Goal: Task Accomplishment & Management: Complete application form

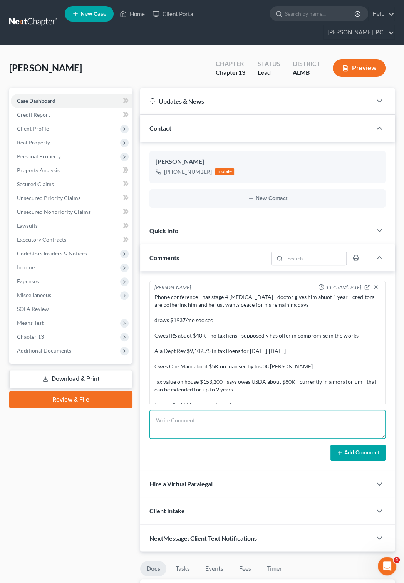
click at [173, 410] on textarea at bounding box center [268, 424] width 236 height 29
type textarea "last case filed in 2015, so no apparent issues here"
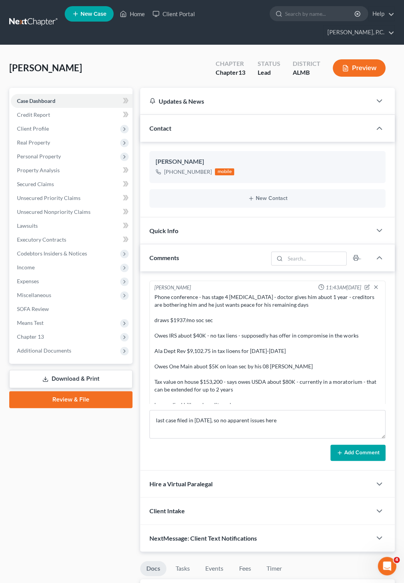
click at [347, 449] on button "Add Comment" at bounding box center [358, 453] width 55 height 16
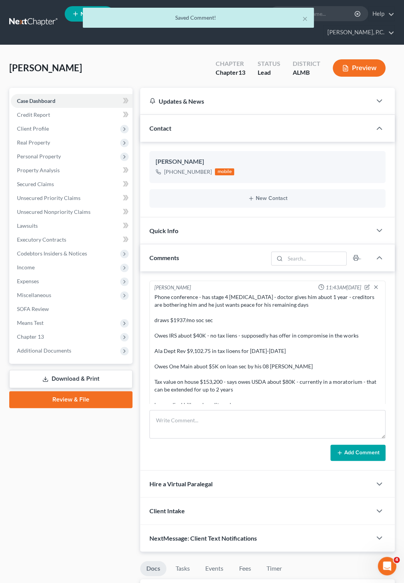
scroll to position [62, 0]
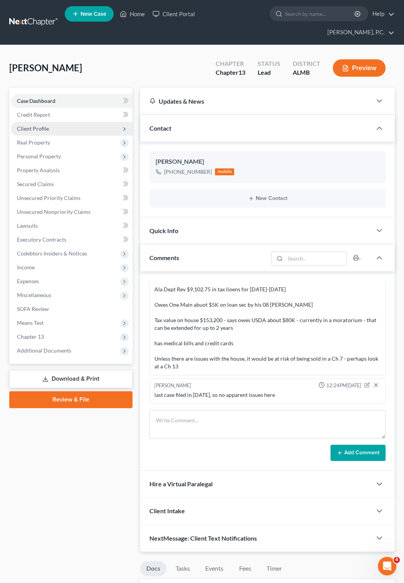
click at [45, 125] on span "Client Profile" at bounding box center [33, 128] width 32 height 7
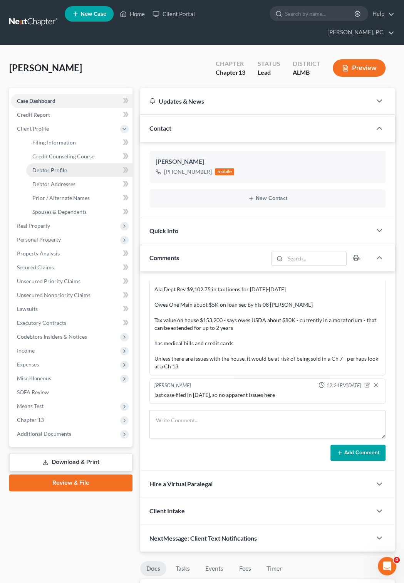
click at [55, 167] on span "Debtor Profile" at bounding box center [49, 170] width 35 height 7
select select "0"
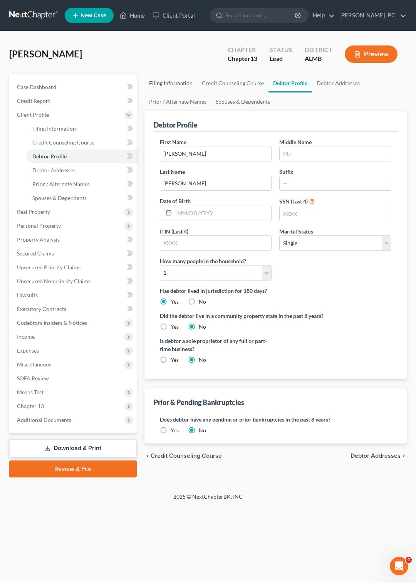
click at [164, 81] on link "Filing Information" at bounding box center [171, 83] width 53 height 19
select select "1"
select select "0"
select select "3"
select select "0"
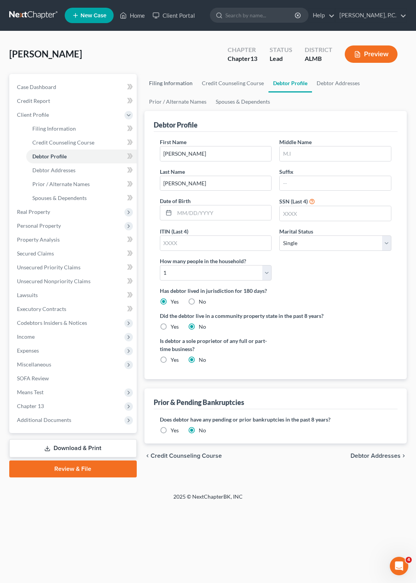
select select "0"
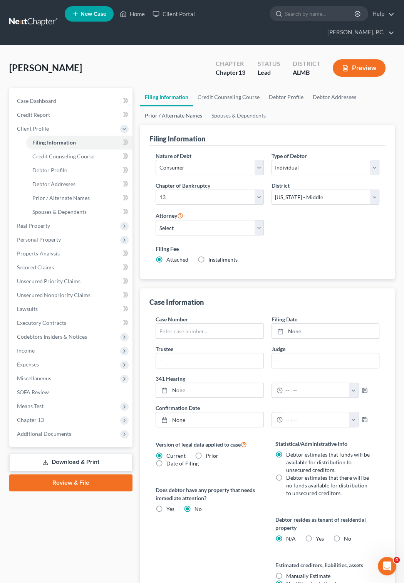
click at [181, 106] on link "Prior / Alternate Names" at bounding box center [173, 115] width 67 height 19
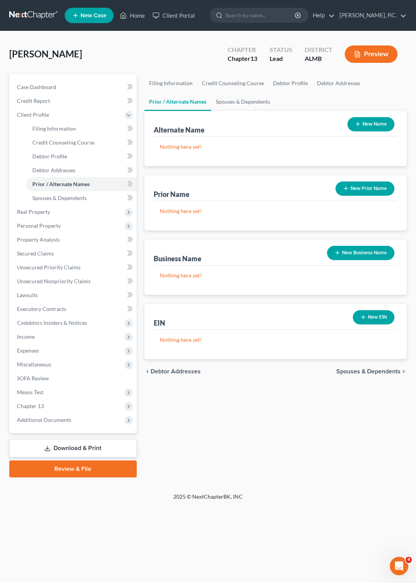
click at [371, 126] on button "New Name" at bounding box center [371, 124] width 47 height 14
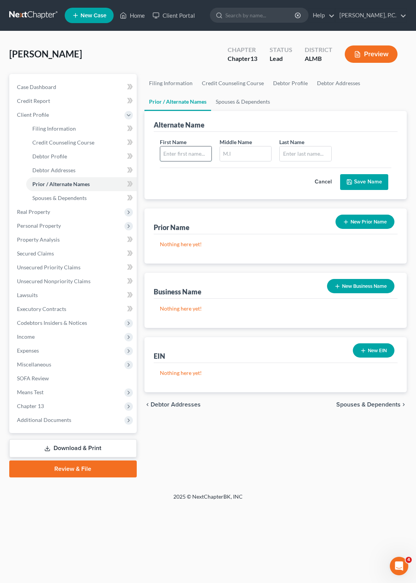
click at [188, 153] on input "text" at bounding box center [185, 153] width 51 height 15
type input "Jack"
type input "Pippin"
click at [367, 182] on button "Save Name" at bounding box center [364, 182] width 48 height 16
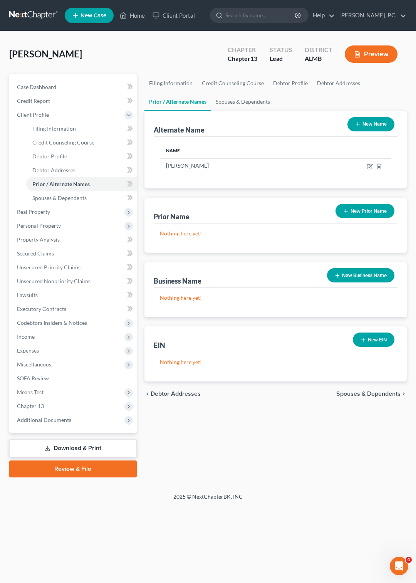
click at [44, 12] on link at bounding box center [33, 15] width 49 height 14
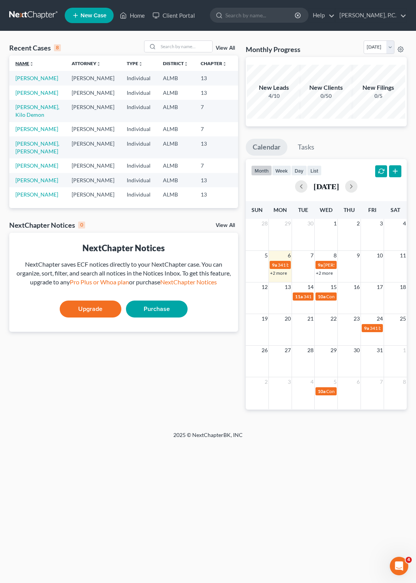
click at [20, 62] on link "Name unfold_more expand_more expand_less" at bounding box center [24, 64] width 19 height 6
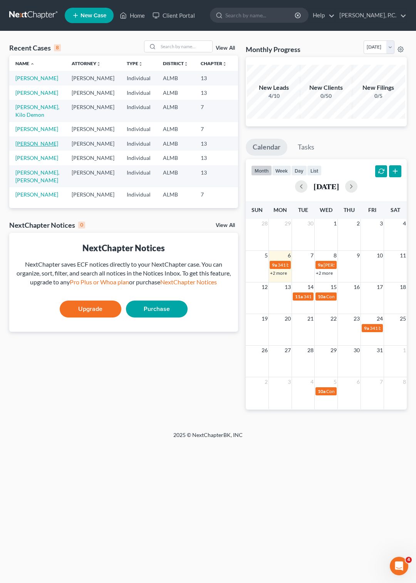
click at [24, 147] on link "[PERSON_NAME]" at bounding box center [36, 143] width 43 height 7
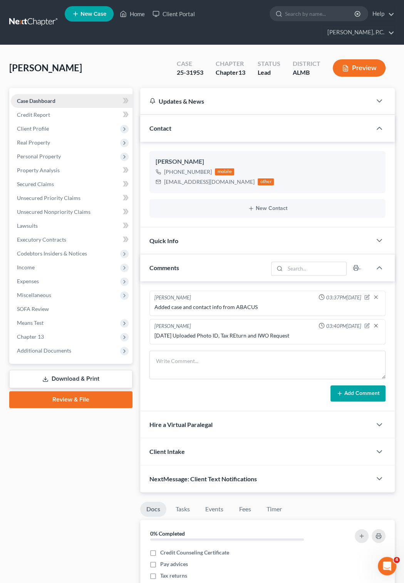
click at [44, 98] on span "Case Dashboard" at bounding box center [36, 101] width 39 height 7
click at [21, 15] on link at bounding box center [33, 22] width 49 height 14
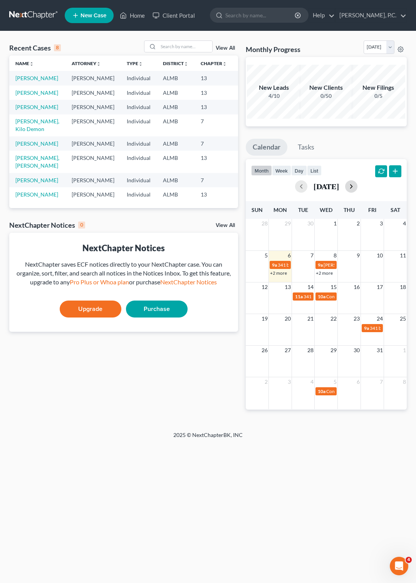
click at [358, 187] on button "button" at bounding box center [351, 186] width 12 height 12
click at [284, 265] on td at bounding box center [280, 264] width 23 height 9
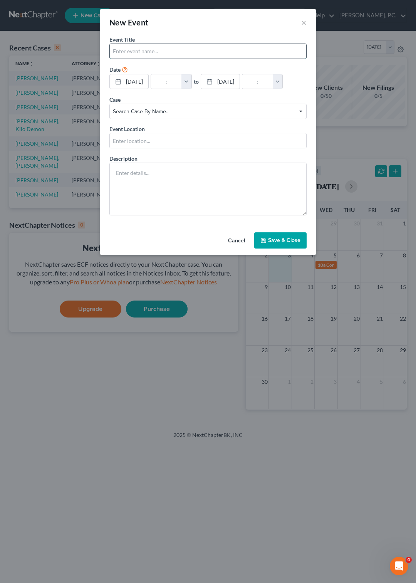
click at [134, 50] on input "text" at bounding box center [208, 51] width 197 height 15
type input "Cont 341 [PERSON_NAME]"
click at [192, 84] on button "button" at bounding box center [187, 81] width 10 height 15
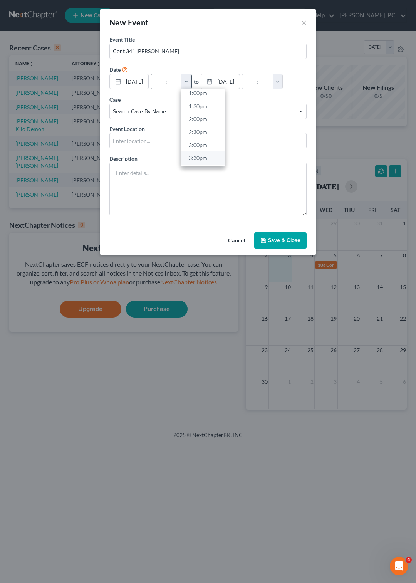
scroll to position [355, 0]
click at [209, 119] on link "2:30pm" at bounding box center [203, 118] width 43 height 13
type input "2:30pm"
type input "03:30pm"
click at [299, 111] on span "Search case by name..." at bounding box center [208, 112] width 190 height 8
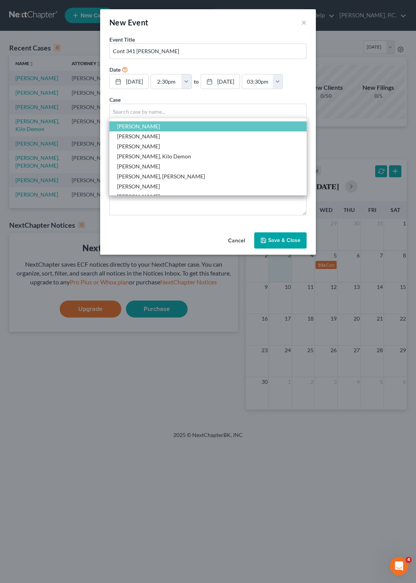
click at [160, 124] on span "[PERSON_NAME]" at bounding box center [138, 126] width 43 height 7
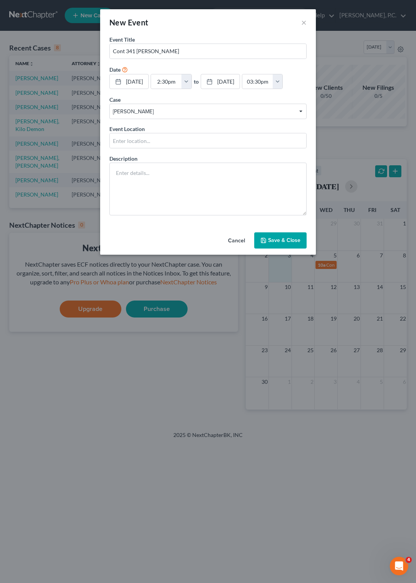
scroll to position [2, 0]
click at [158, 143] on input "text" at bounding box center [208, 140] width 197 height 15
type input "ZOOM"
click at [278, 249] on button "Save & Close" at bounding box center [280, 240] width 52 height 16
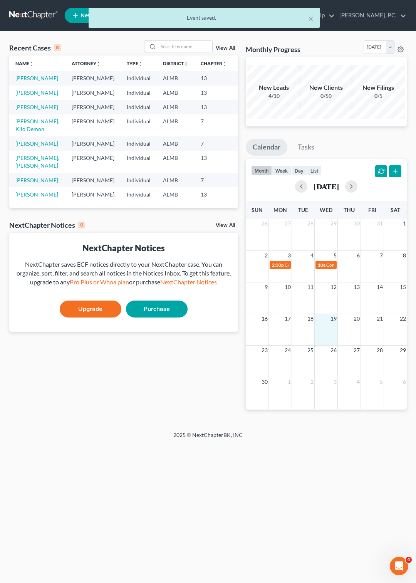
click at [335, 331] on div "16 17 18 19 20 21 22" at bounding box center [326, 330] width 161 height 32
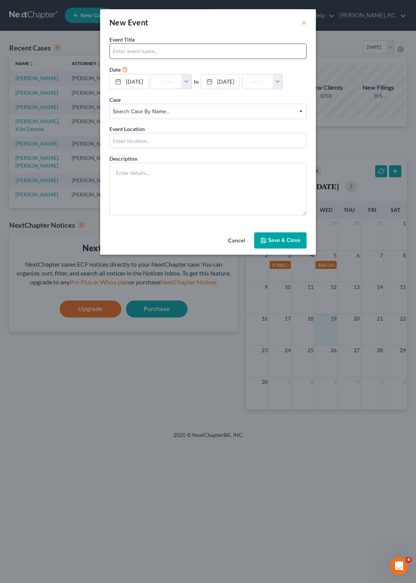
click at [129, 54] on input "text" at bounding box center [208, 51] width 197 height 15
type input "Conf Hearing Andrea Fields"
click at [192, 80] on button "button" at bounding box center [187, 81] width 10 height 15
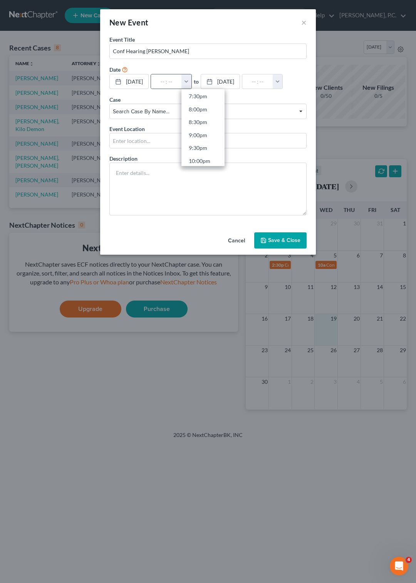
scroll to position [533, 0]
click at [209, 137] on link "10:00pm" at bounding box center [203, 135] width 43 height 13
type input "10:00pm"
type input "11:00pm"
click at [301, 119] on span "Search case by name... Search case by name..." at bounding box center [207, 111] width 197 height 15
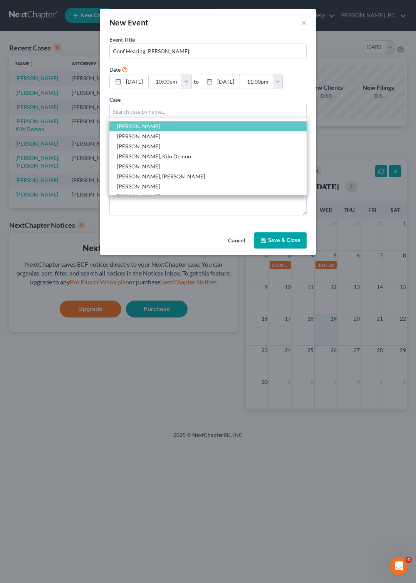
click at [150, 130] on span "[PERSON_NAME]" at bounding box center [138, 126] width 43 height 7
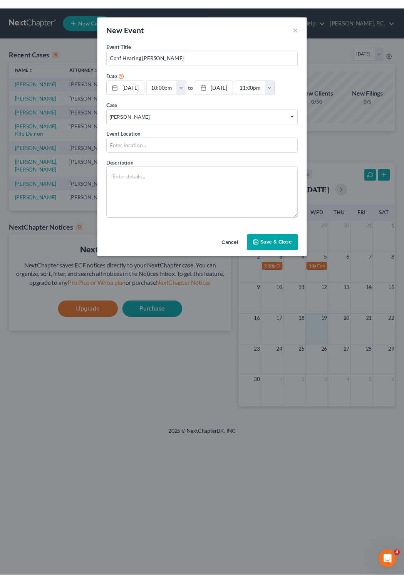
scroll to position [2, 0]
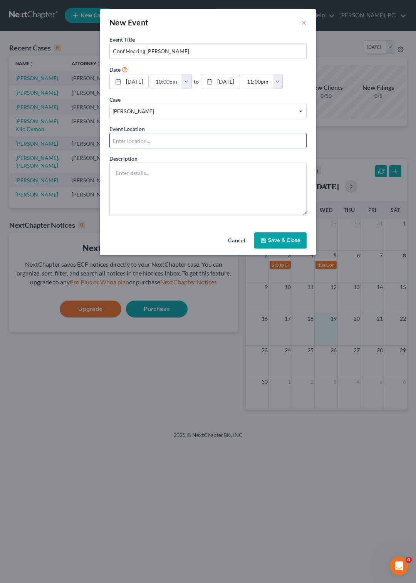
click at [146, 148] on input "text" at bounding box center [208, 140] width 197 height 15
type input "Courtroom 4D"
click at [280, 249] on button "Save & Close" at bounding box center [280, 240] width 52 height 16
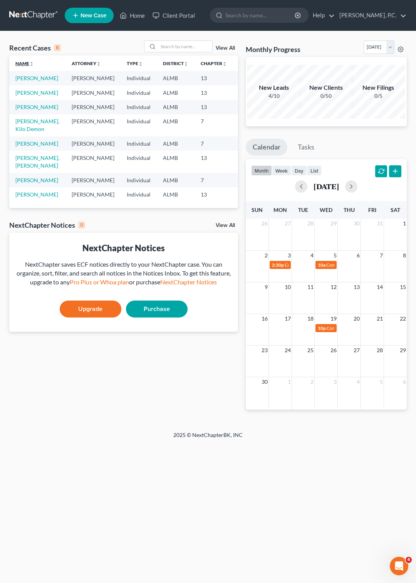
click at [24, 64] on link "Name unfold_more expand_more expand_less" at bounding box center [24, 64] width 19 height 6
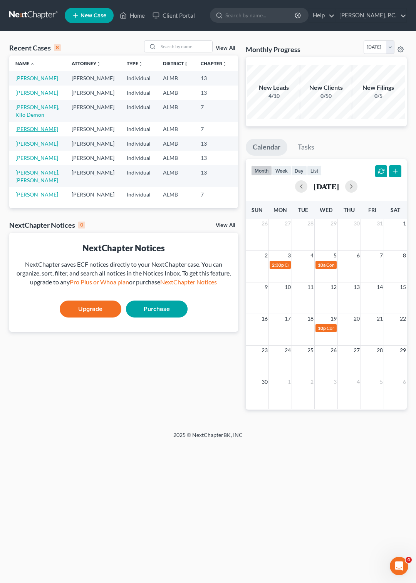
click at [23, 132] on link "[PERSON_NAME]" at bounding box center [36, 129] width 43 height 7
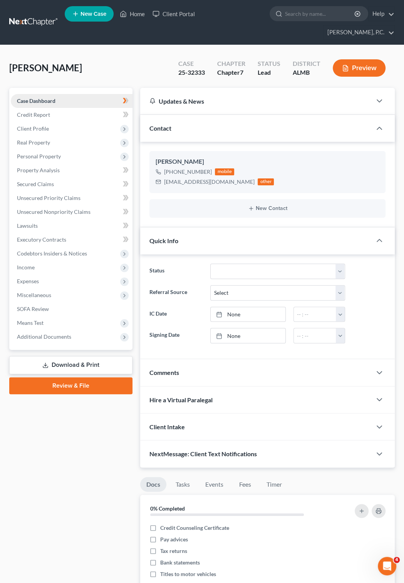
click at [49, 98] on span "Case Dashboard" at bounding box center [36, 101] width 39 height 7
click at [45, 125] on span "Client Profile" at bounding box center [33, 128] width 32 height 7
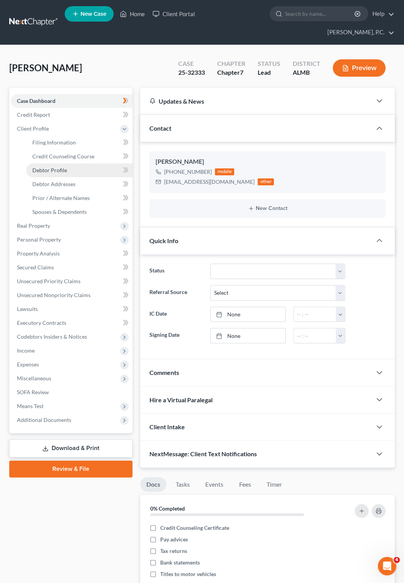
click at [53, 167] on span "Debtor Profile" at bounding box center [49, 170] width 35 height 7
select select "0"
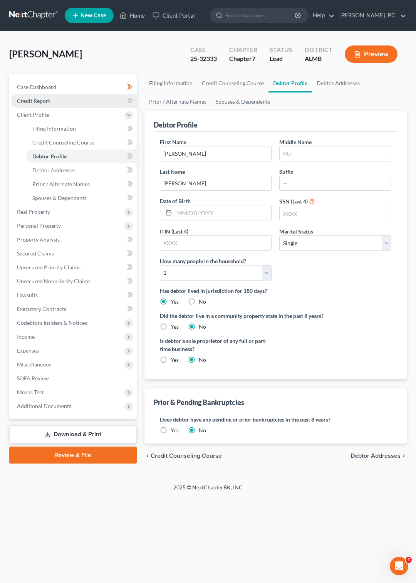
click at [40, 100] on span "Credit Report" at bounding box center [33, 101] width 33 height 7
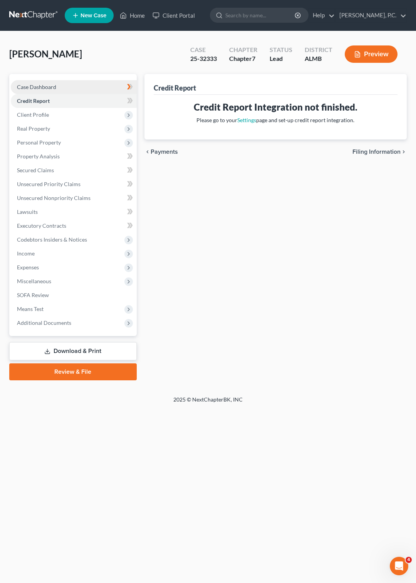
click at [48, 87] on span "Case Dashboard" at bounding box center [36, 87] width 39 height 7
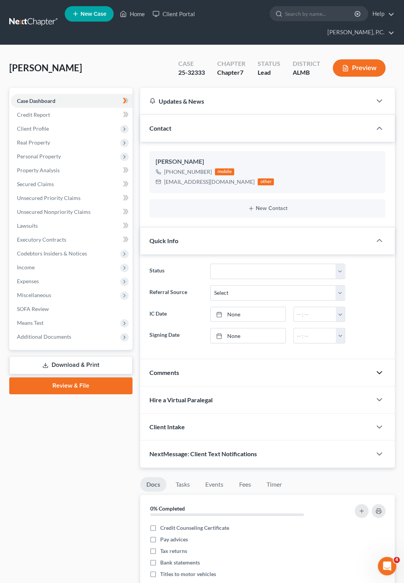
click at [382, 372] on polyline "button" at bounding box center [379, 373] width 5 height 2
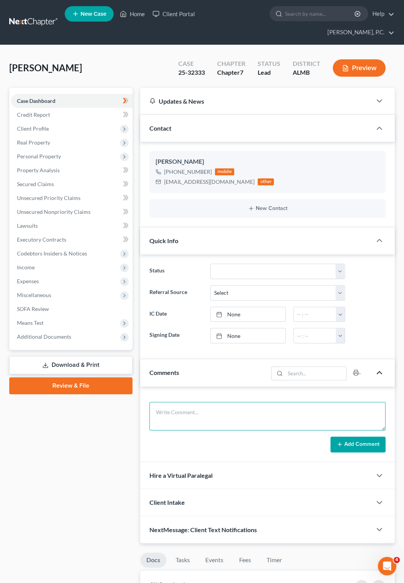
click at [199, 402] on textarea at bounding box center [268, 416] width 236 height 29
paste textarea "Sent By Sent To Date Sent Name Category Status Case # Gillian, Earl Wilkins, Ca…"
click at [180, 404] on textarea "Uploaded Photo ID and Tax return Sent By Sent To Date Sent Name Category Status…" at bounding box center [268, 416] width 236 height 29
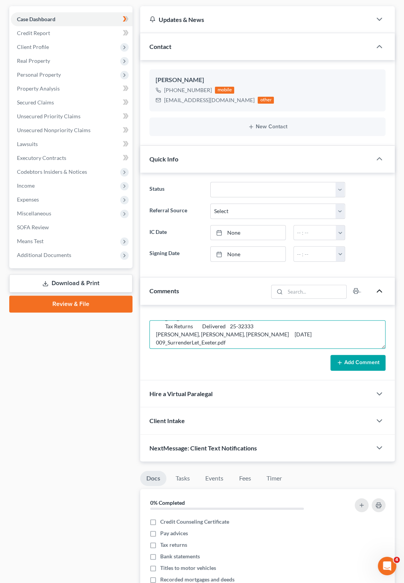
scroll to position [83, 0]
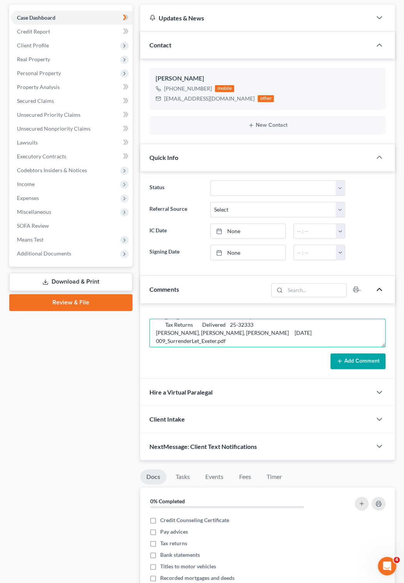
type textarea "Uploaded Photo ID and Tax return Sent By Sent To Date Sent Name Category Status…"
click at [362, 355] on button "Add Comment" at bounding box center [358, 361] width 55 height 16
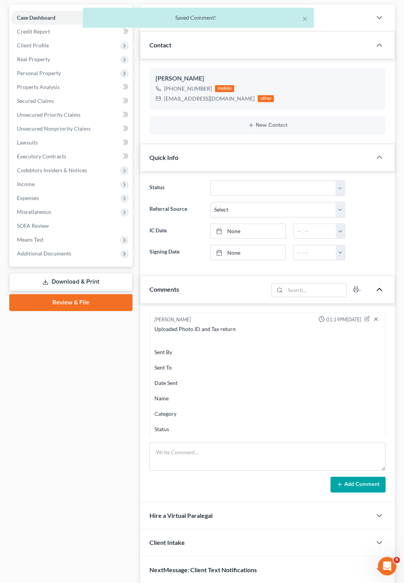
scroll to position [87, 0]
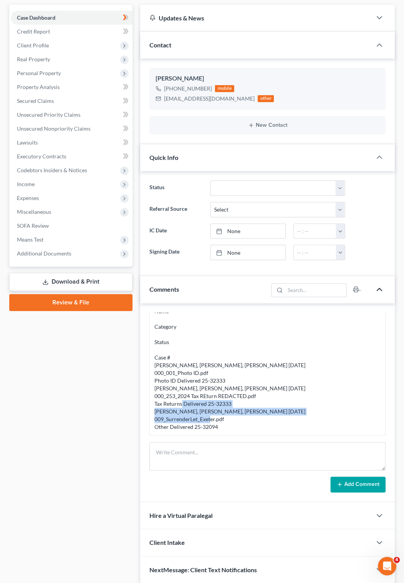
drag, startPoint x: 154, startPoint y: 400, endPoint x: 235, endPoint y: 414, distance: 82.1
click at [235, 414] on div "Uploaded Photo ID and Tax return Sent By Sent To Date Sent Name Category Status…" at bounding box center [267, 335] width 229 height 196
click at [235, 414] on div "Uploaded Photo ID and Tax return Sent By Sent To Date Sent Name Category Status…" at bounding box center [268, 334] width 226 height 193
click at [220, 414] on div "Uploaded Photo ID and Tax return Sent By Sent To Date Sent Name Category Status…" at bounding box center [268, 334] width 226 height 193
click at [264, 390] on div "Uploaded Photo ID and Tax return Sent By Sent To Date Sent Name Category Status…" at bounding box center [268, 334] width 226 height 193
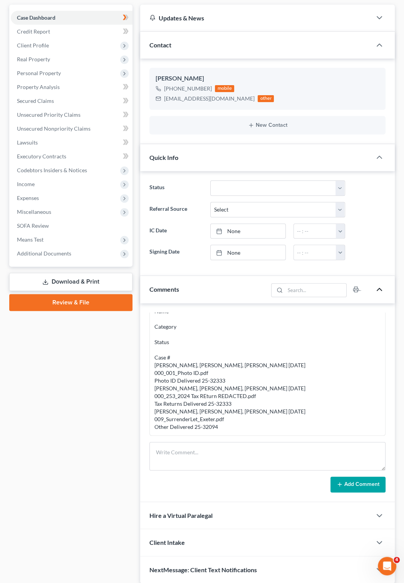
click at [264, 390] on div "Uploaded Photo ID and Tax return Sent By Sent To Date Sent Name Category Status…" at bounding box center [268, 334] width 226 height 193
click at [215, 416] on div "Uploaded Photo ID and Tax return Sent By Sent To Date Sent Name Category Status…" at bounding box center [268, 334] width 226 height 193
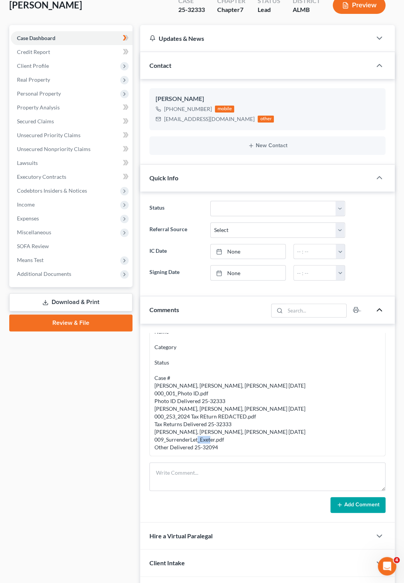
scroll to position [0, 0]
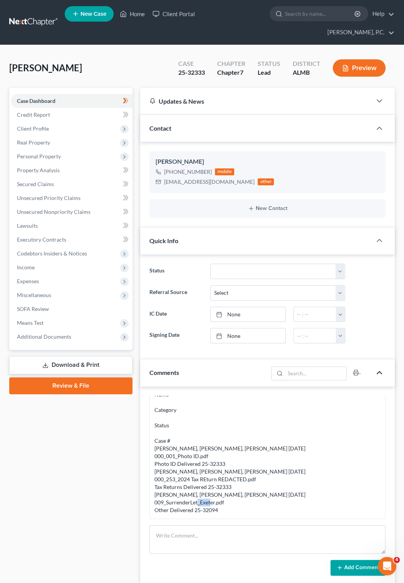
click at [31, 16] on link at bounding box center [33, 22] width 49 height 14
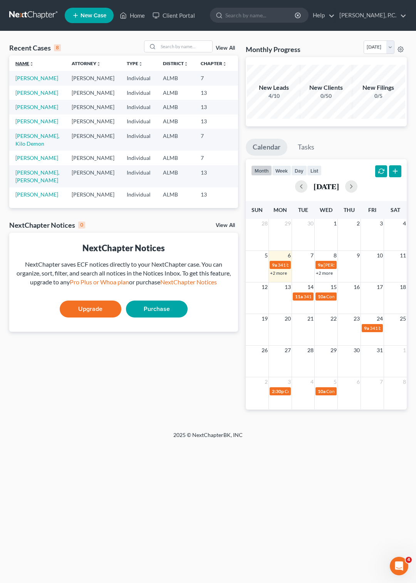
click at [25, 63] on link "Name unfold_more expand_more expand_less" at bounding box center [24, 64] width 19 height 6
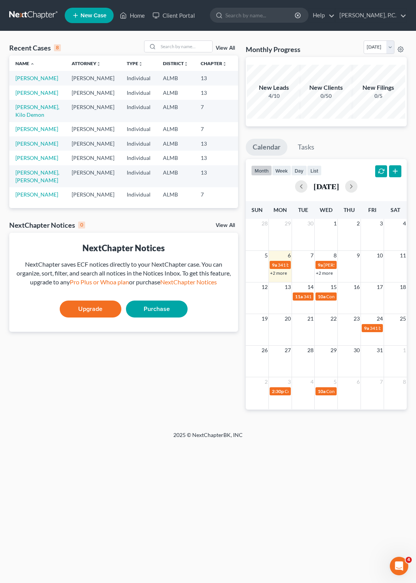
click at [92, 16] on span "New Case" at bounding box center [94, 16] width 26 height 6
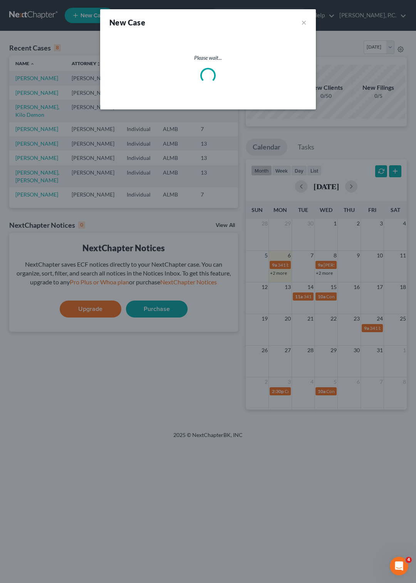
select select "0"
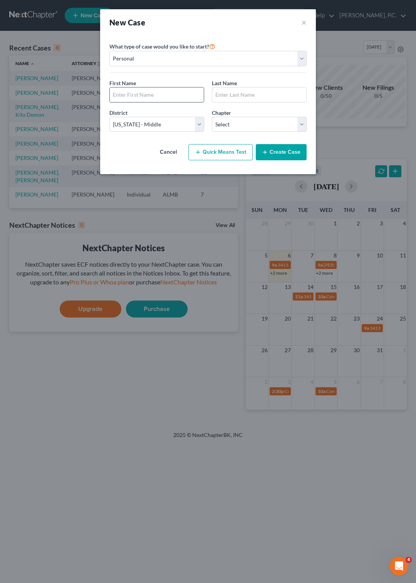
click at [128, 93] on input "text" at bounding box center [157, 94] width 94 height 15
type input "Alia B"
type input "Harrick"
click at [212, 117] on select "Select 7 11 12 13" at bounding box center [259, 124] width 95 height 15
select select "3"
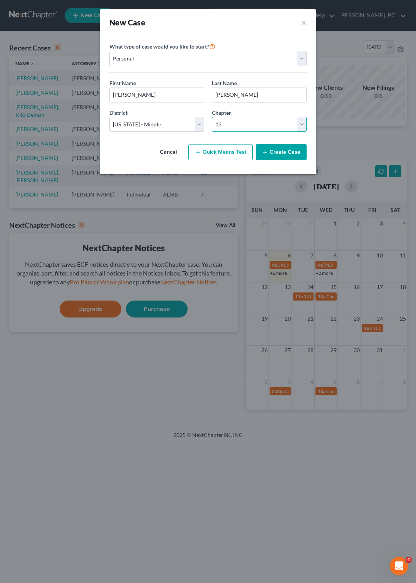
click option "13" at bounding box center [0, 0] width 0 height 0
click at [282, 146] on button "Create Case" at bounding box center [281, 152] width 51 height 16
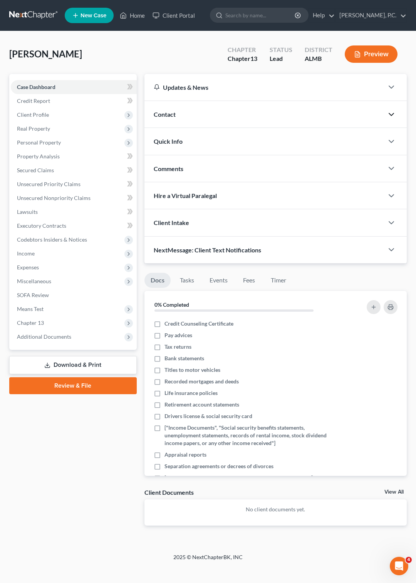
click at [391, 114] on icon "button" at bounding box center [391, 114] width 9 height 9
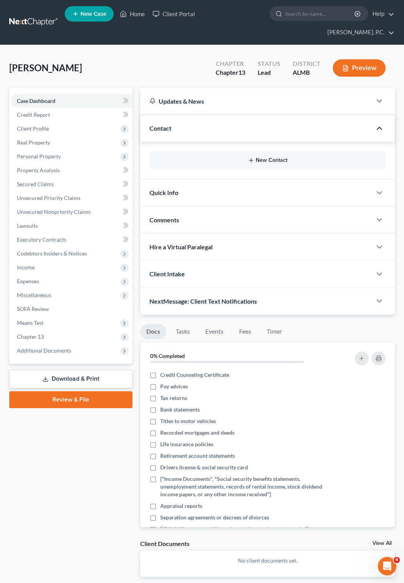
click at [278, 157] on button "New Contact" at bounding box center [268, 160] width 224 height 6
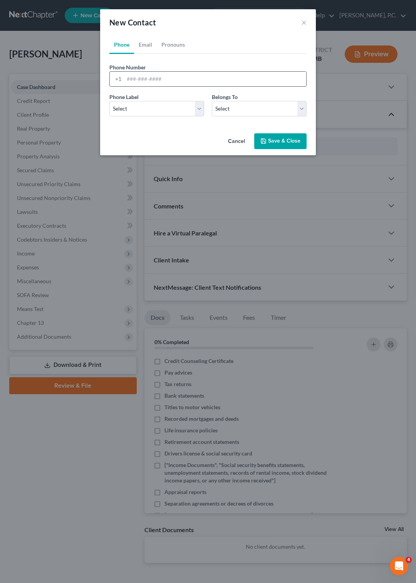
click at [128, 74] on input "tel" at bounding box center [215, 79] width 182 height 15
type input "334-296-1141"
click at [109, 101] on select "Select Mobile Home Work Other" at bounding box center [156, 108] width 95 height 15
select select "0"
click option "Mobile" at bounding box center [0, 0] width 0 height 0
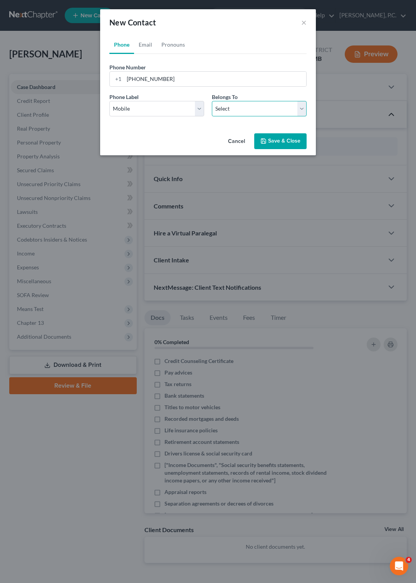
click at [212, 101] on select "Select Client Other" at bounding box center [259, 108] width 95 height 15
select select "0"
click option "Client" at bounding box center [0, 0] width 0 height 0
click at [264, 138] on button "Save & Close" at bounding box center [280, 141] width 52 height 16
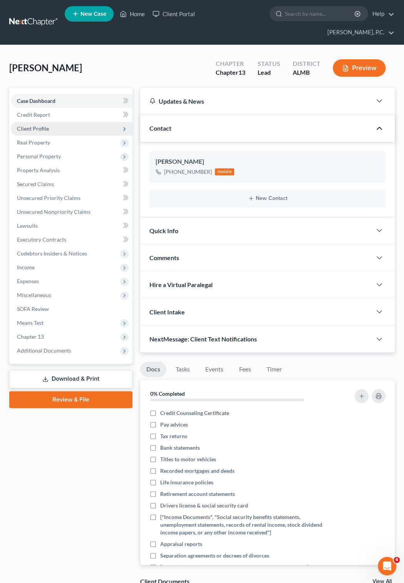
click at [35, 125] on span "Client Profile" at bounding box center [33, 128] width 32 height 7
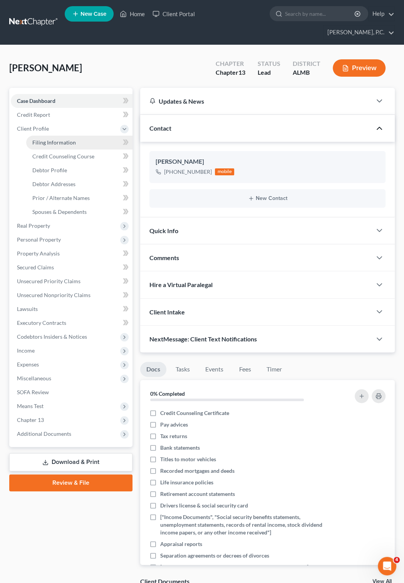
click at [46, 139] on span "Filing Information" at bounding box center [54, 142] width 44 height 7
select select "1"
select select "0"
select select "3"
select select "0"
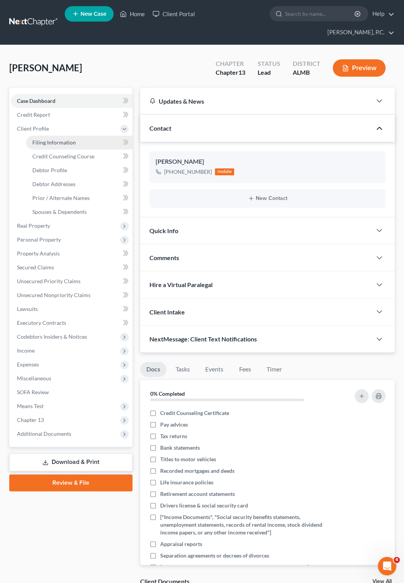
select select "0"
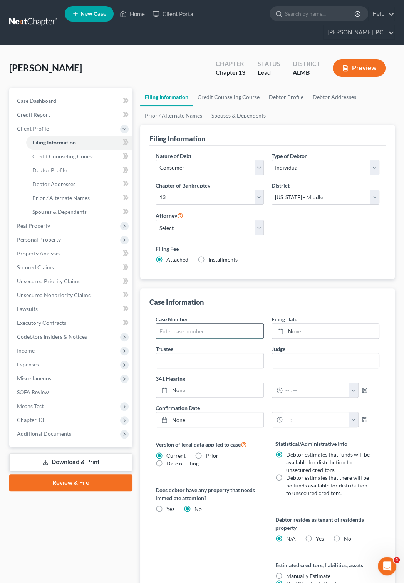
click at [167, 324] on input "text" at bounding box center [209, 331] width 107 height 15
type input "25-31866"
click at [282, 328] on icon at bounding box center [281, 331] width 6 height 6
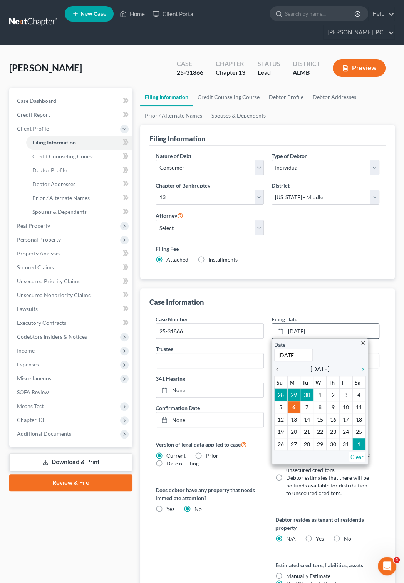
click at [276, 366] on icon "chevron_left" at bounding box center [279, 369] width 10 height 6
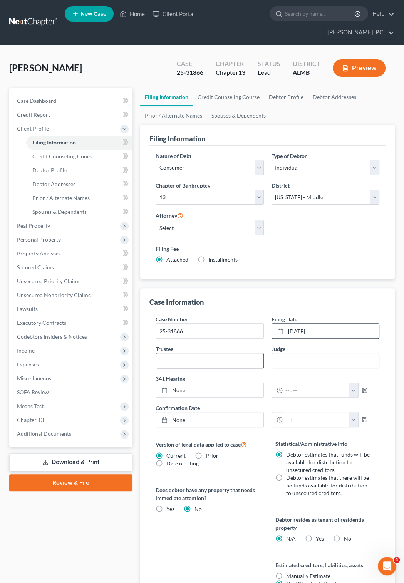
click at [190, 353] on input "text" at bounding box center [209, 360] width 107 height 15
type input "[PERSON_NAME]"
type input "Hawkins"
click at [162, 387] on icon at bounding box center [164, 390] width 6 height 6
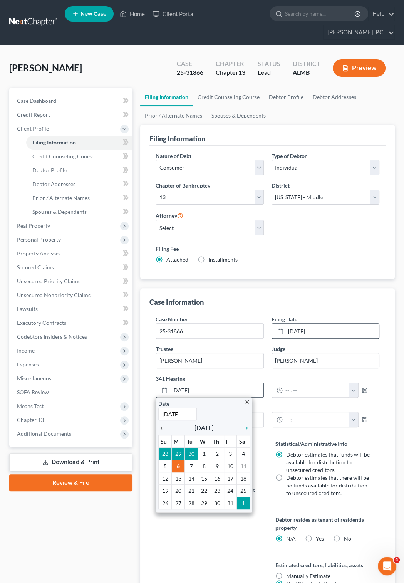
click at [160, 425] on icon "chevron_left" at bounding box center [163, 428] width 10 height 6
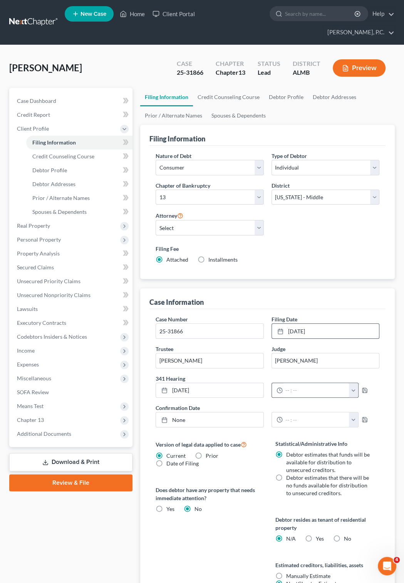
click at [358, 383] on button "button" at bounding box center [353, 390] width 9 height 15
click at [365, 419] on link "11:00am" at bounding box center [378, 425] width 43 height 13
type input "11:00am"
type input "[DATE]"
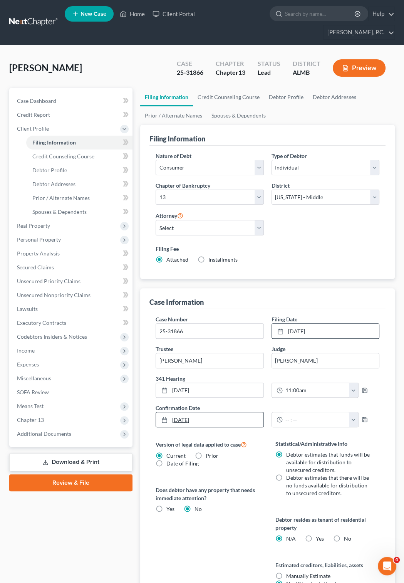
click at [164, 417] on icon at bounding box center [164, 420] width 6 height 6
click at [358, 412] on button "button" at bounding box center [353, 419] width 9 height 15
click at [370, 467] on link "10:00am" at bounding box center [378, 473] width 43 height 13
type input "10:00am"
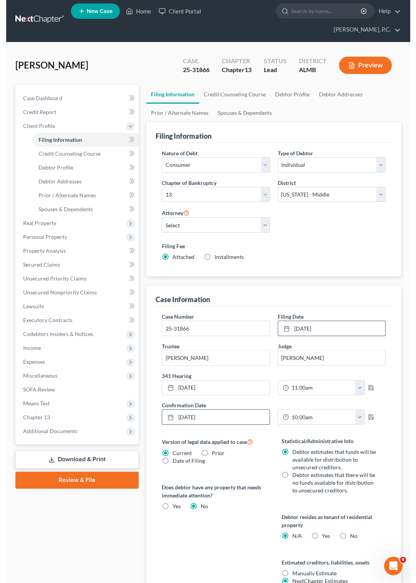
scroll to position [0, 0]
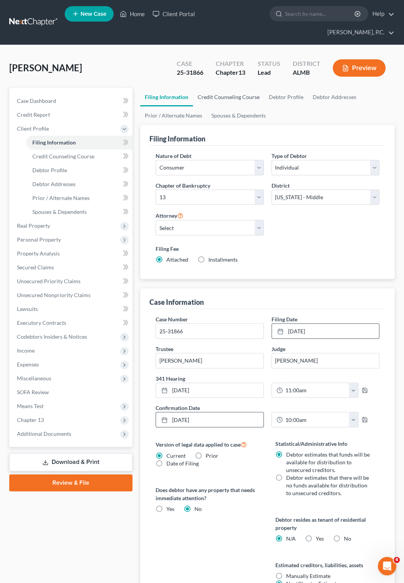
click at [219, 88] on link "Credit Counseling Course" at bounding box center [228, 97] width 71 height 19
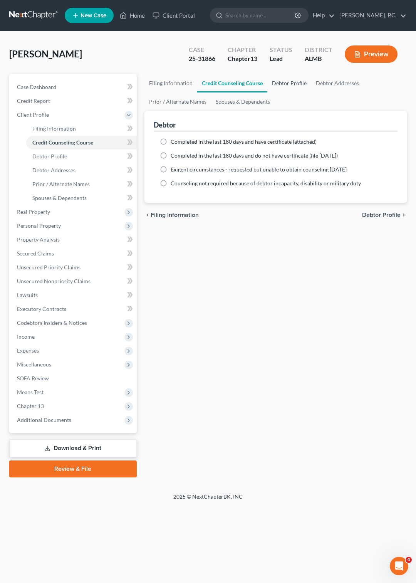
click at [282, 82] on link "Debtor Profile" at bounding box center [289, 83] width 44 height 19
select select "0"
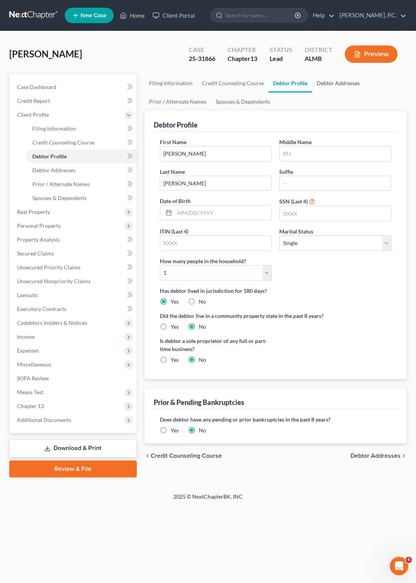
click at [325, 79] on link "Debtor Addresses" at bounding box center [338, 83] width 52 height 19
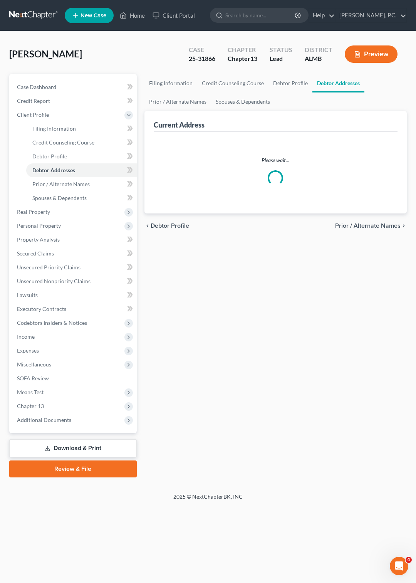
select select "0"
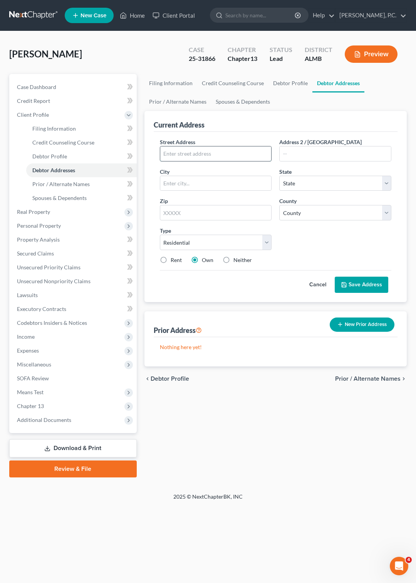
click at [196, 156] on input "text" at bounding box center [215, 153] width 111 height 15
type input "5441 Overland Dr"
type input "Mikllbrook"
select select "0"
type input "36054"
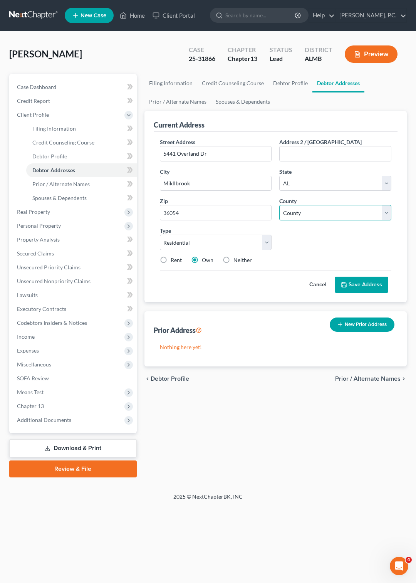
type input "Millbrook"
select select "25"
click at [356, 283] on button "Save Address" at bounding box center [362, 285] width 54 height 16
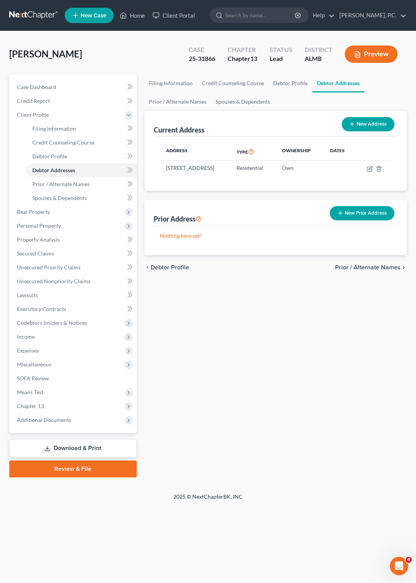
click at [30, 13] on link at bounding box center [33, 15] width 49 height 14
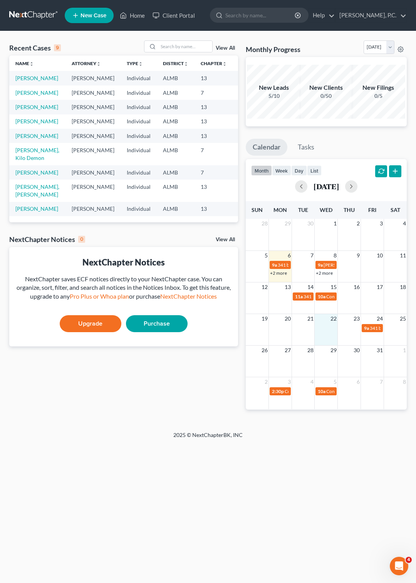
click at [335, 330] on td at bounding box center [326, 327] width 23 height 9
click at [333, 325] on td at bounding box center [326, 327] width 23 height 9
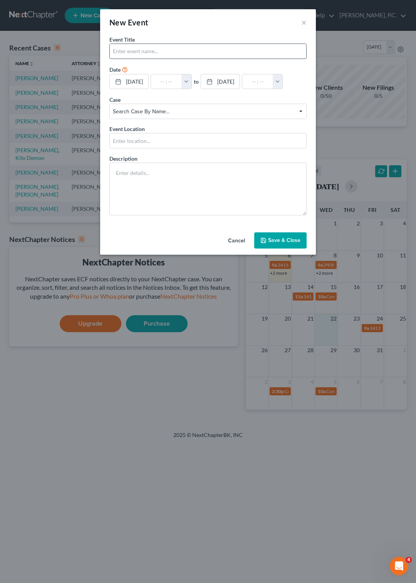
click at [155, 50] on input "text" at bounding box center [208, 51] width 197 height 15
type input "Confirmation [PERSON_NAME]"
click at [192, 81] on button "button" at bounding box center [187, 81] width 10 height 15
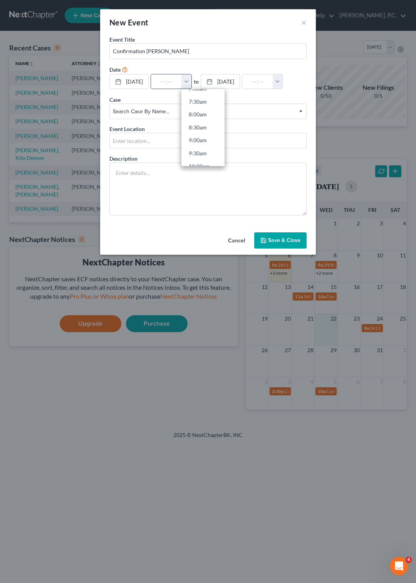
scroll to position [222, 0]
click at [213, 138] on link "10:00am" at bounding box center [203, 135] width 43 height 13
type input "10:00am"
type input "11:00am"
click at [301, 116] on span "Search case by name..." at bounding box center [208, 112] width 190 height 8
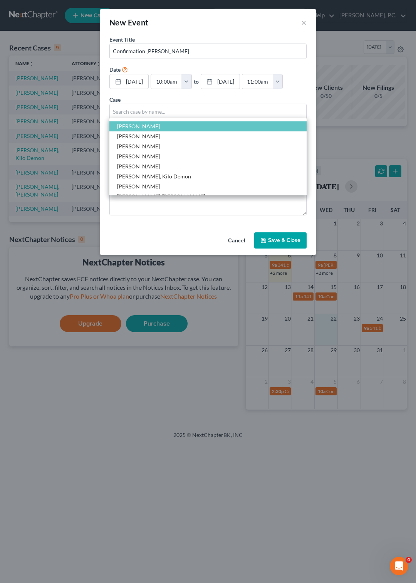
click at [179, 131] on span "[PERSON_NAME]" at bounding box center [207, 126] width 197 height 10
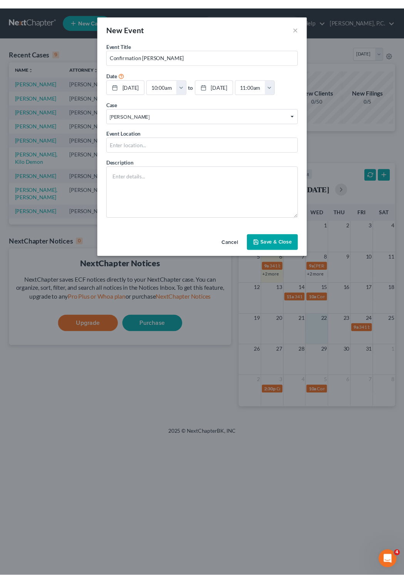
scroll to position [2, 0]
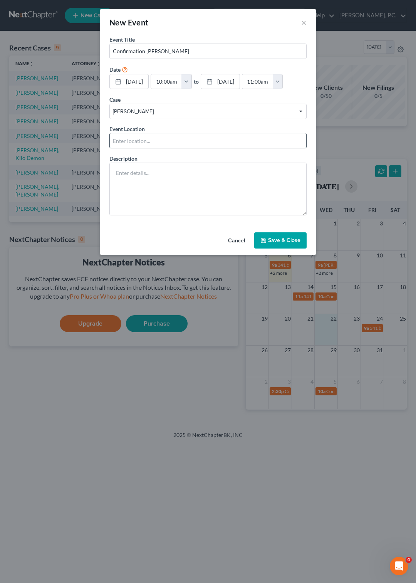
click at [171, 148] on input "text" at bounding box center [208, 140] width 197 height 15
type input "Courtroom 4D"
click at [272, 249] on button "Save & Close" at bounding box center [280, 240] width 52 height 16
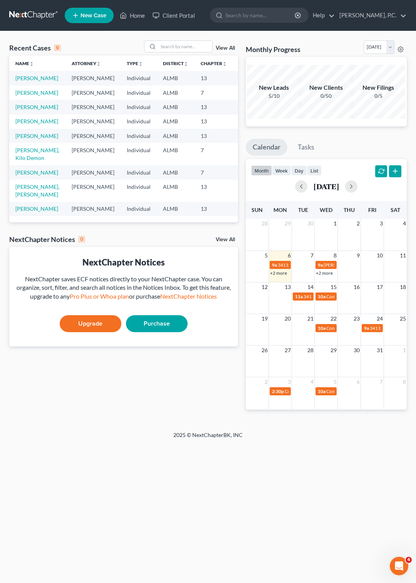
click at [88, 14] on span "New Case" at bounding box center [94, 16] width 26 height 6
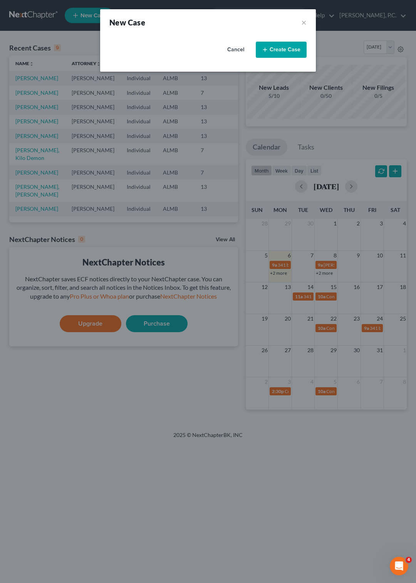
select select "0"
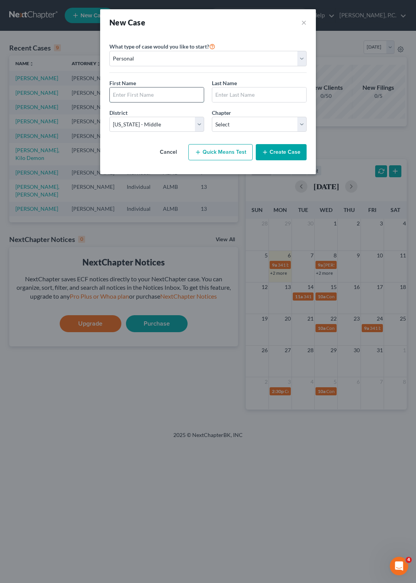
click at [116, 97] on input "text" at bounding box center [157, 94] width 94 height 15
type input "Amos C"
type input "Brown"
click at [212, 117] on select "Select 7 11 12 13" at bounding box center [259, 124] width 95 height 15
select select "3"
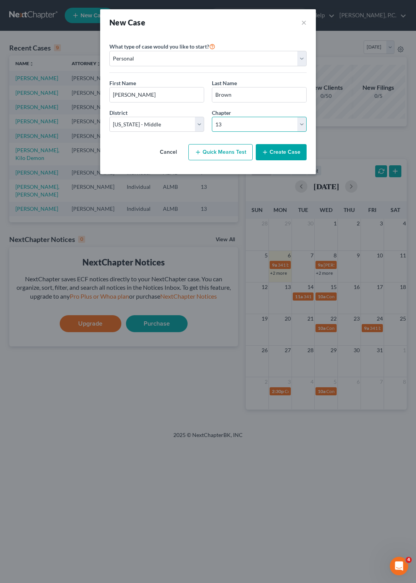
click option "13" at bounding box center [0, 0] width 0 height 0
click at [285, 151] on button "Create Case" at bounding box center [281, 152] width 51 height 16
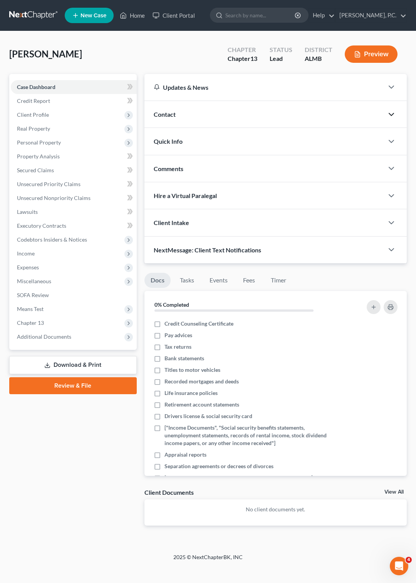
click at [389, 111] on icon "button" at bounding box center [391, 114] width 9 height 9
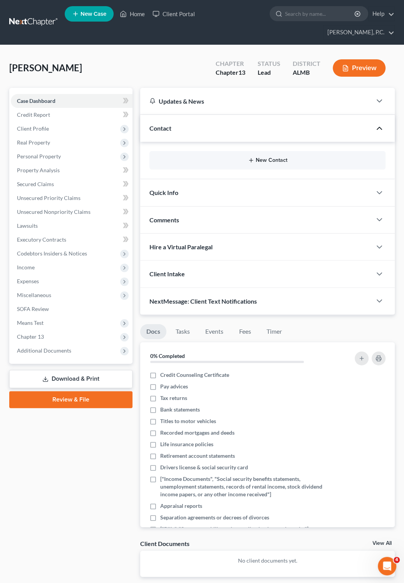
click at [265, 157] on button "New Contact" at bounding box center [268, 160] width 224 height 6
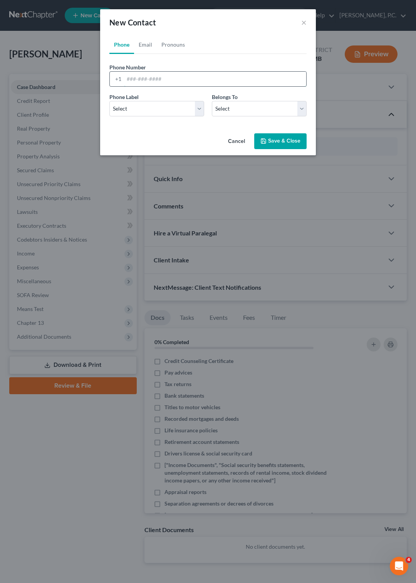
click at [127, 79] on input "tel" at bounding box center [215, 79] width 182 height 15
type input "706-573-0925"
drag, startPoint x: 197, startPoint y: 108, endPoint x: 215, endPoint y: 108, distance: 18.1
click at [109, 101] on select "Select Mobile Home Work Other" at bounding box center [156, 108] width 95 height 15
select select "0"
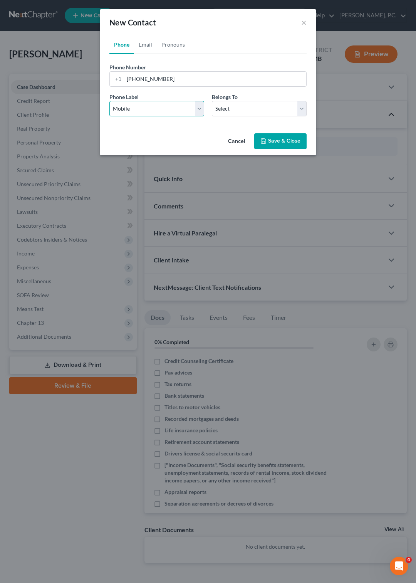
click option "Mobile" at bounding box center [0, 0] width 0 height 0
click at [212, 101] on select "Select Client Other" at bounding box center [259, 108] width 95 height 15
select select "0"
click option "Client" at bounding box center [0, 0] width 0 height 0
click at [277, 136] on button "Save & Close" at bounding box center [280, 141] width 52 height 16
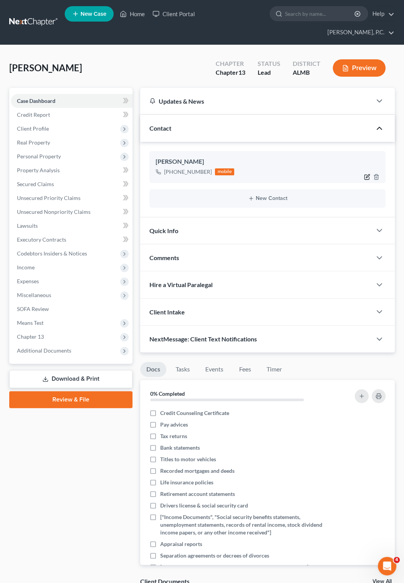
click at [367, 174] on icon "button" at bounding box center [367, 177] width 6 height 6
select select "0"
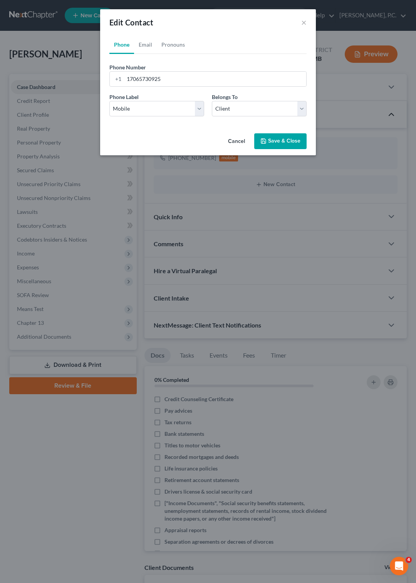
click at [274, 137] on button "Save & Close" at bounding box center [280, 141] width 52 height 16
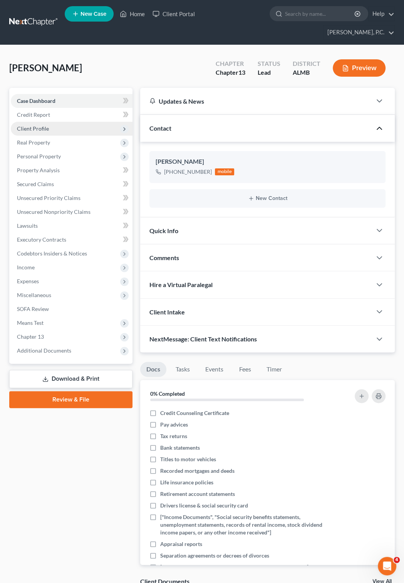
click at [39, 125] on span "Client Profile" at bounding box center [33, 128] width 32 height 7
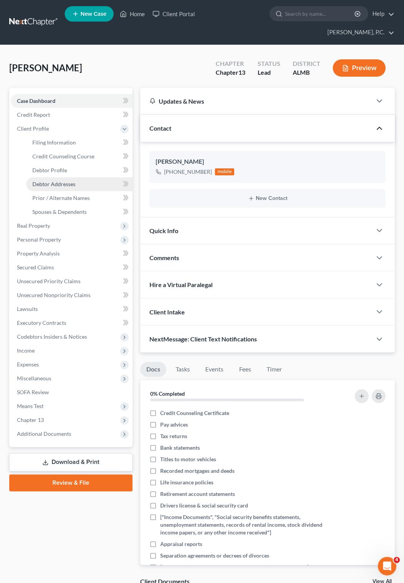
click at [56, 181] on span "Debtor Addresses" at bounding box center [53, 184] width 43 height 7
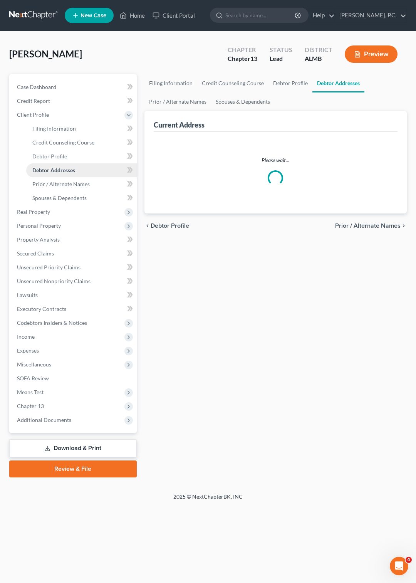
select select "0"
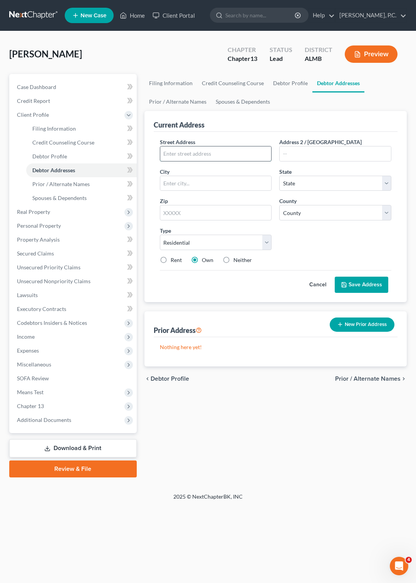
click at [175, 152] on input "text" at bounding box center [215, 153] width 111 height 15
type input "P.O. Box 311"
type input "Smiths Station"
select select "0"
type input "36877"
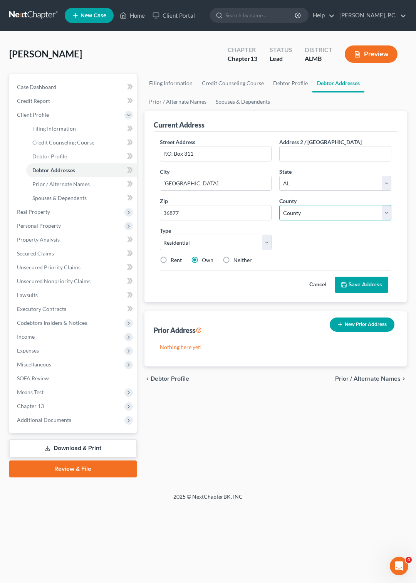
type input "Smiths"
select select "40"
click at [352, 283] on button "Save Address" at bounding box center [362, 285] width 54 height 16
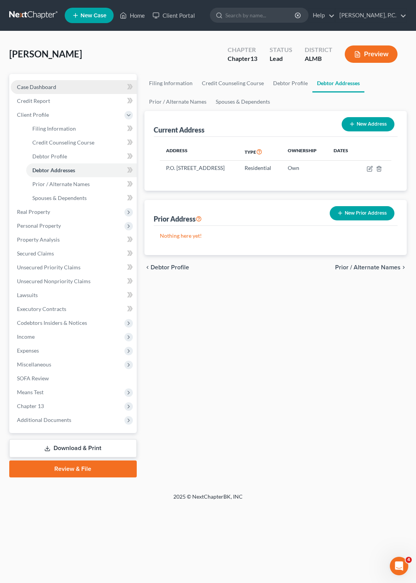
click at [44, 86] on span "Case Dashboard" at bounding box center [36, 87] width 39 height 7
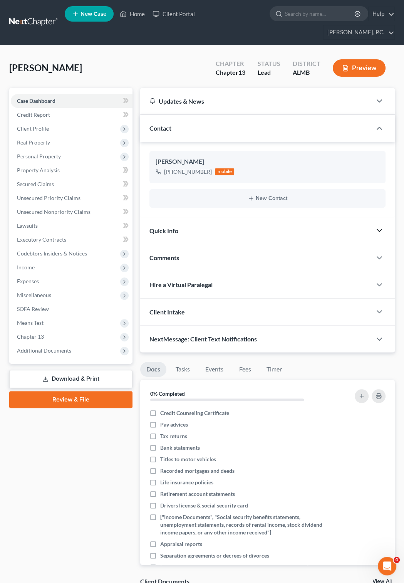
click at [377, 226] on icon "button" at bounding box center [379, 230] width 9 height 9
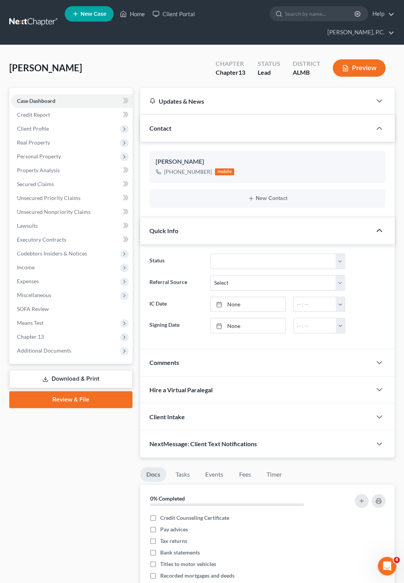
click at [377, 226] on icon "button" at bounding box center [379, 230] width 9 height 9
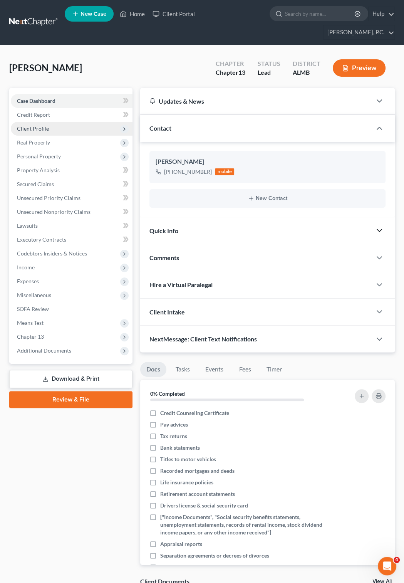
click at [39, 125] on span "Client Profile" at bounding box center [33, 128] width 32 height 7
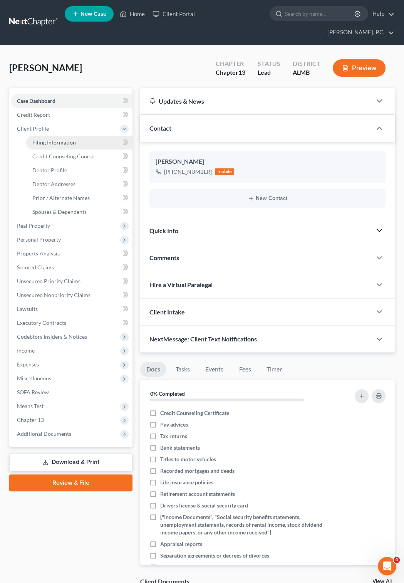
click at [65, 139] on span "Filing Information" at bounding box center [54, 142] width 44 height 7
select select "1"
select select "0"
select select "3"
select select "0"
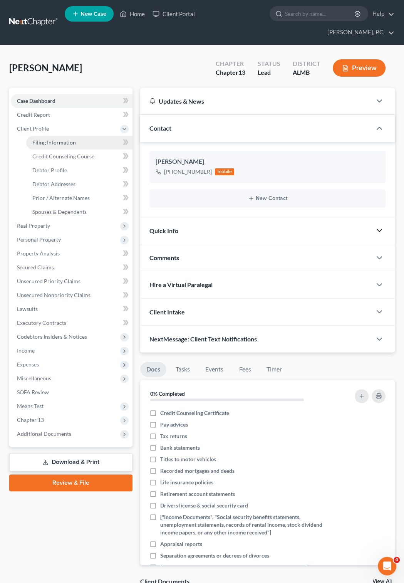
select select "0"
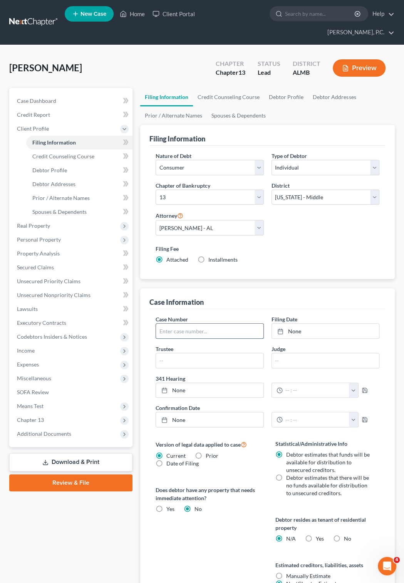
click at [174, 324] on input "text" at bounding box center [209, 331] width 107 height 15
type input "25-81110"
click at [279, 324] on link "10/6/2025" at bounding box center [325, 331] width 107 height 15
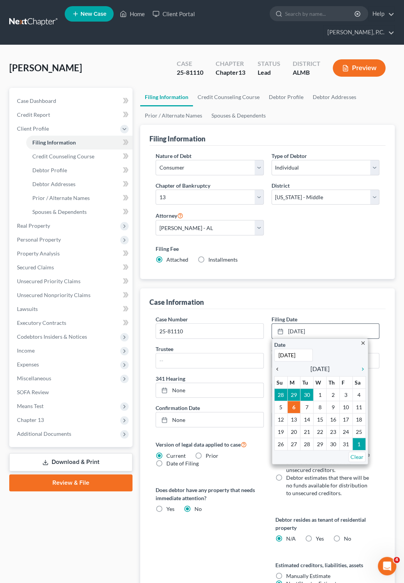
click at [276, 366] on icon "chevron_left" at bounding box center [279, 369] width 10 height 6
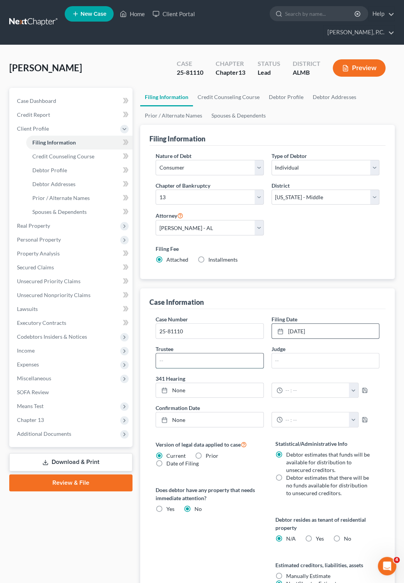
click at [185, 353] on input "text" at bounding box center [209, 360] width 107 height 15
type input "McKinney"
click at [166, 387] on icon at bounding box center [164, 390] width 6 height 6
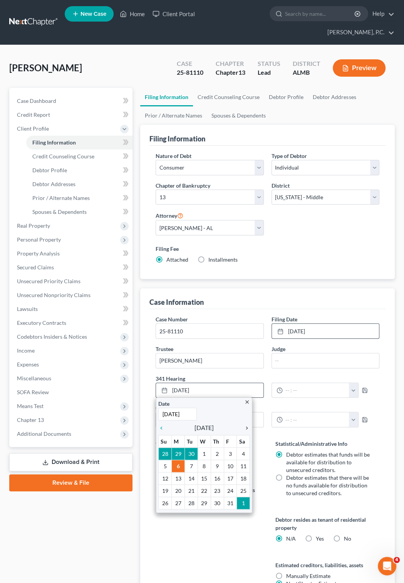
click at [247, 425] on icon "chevron_right" at bounding box center [245, 428] width 10 height 6
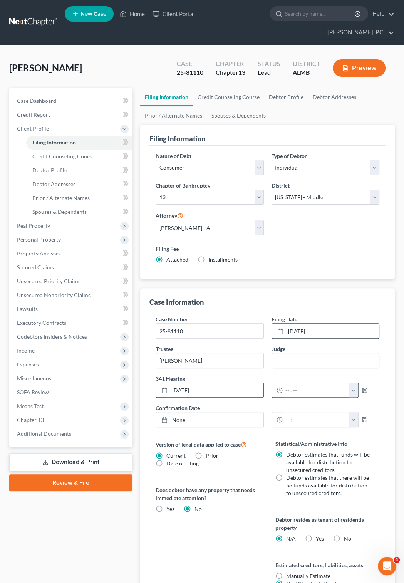
click at [358, 383] on button "button" at bounding box center [353, 390] width 9 height 15
click at [375, 456] on link "9:00am" at bounding box center [378, 462] width 43 height 13
type input "9:00am"
click at [166, 417] on icon at bounding box center [164, 420] width 6 height 6
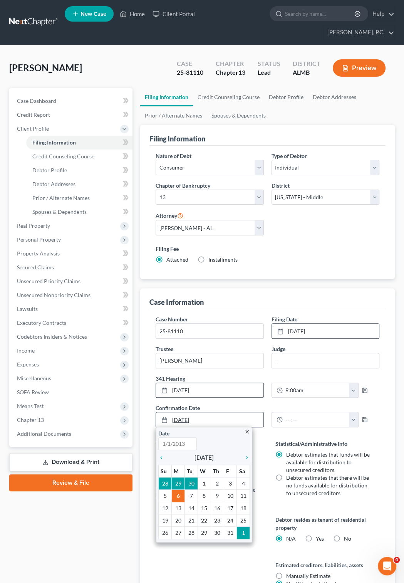
type input "10/6/2025"
click at [245, 455] on icon "chevron_right" at bounding box center [245, 458] width 10 height 6
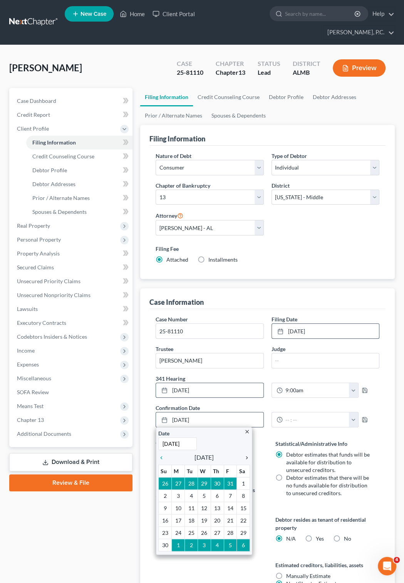
click at [245, 455] on icon "chevron_right" at bounding box center [245, 458] width 10 height 6
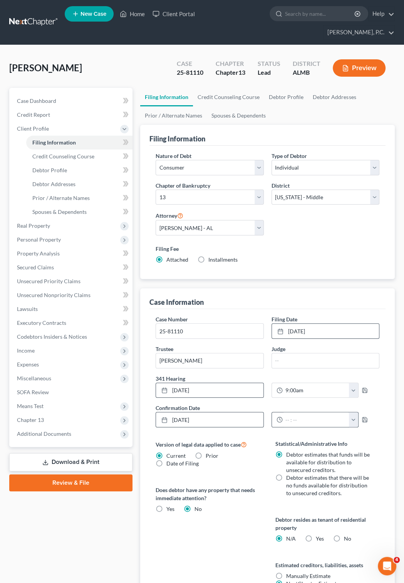
click at [358, 412] on button "button" at bounding box center [353, 419] width 9 height 15
click at [377, 449] on link "11:00am" at bounding box center [378, 455] width 43 height 13
type input "11:00am"
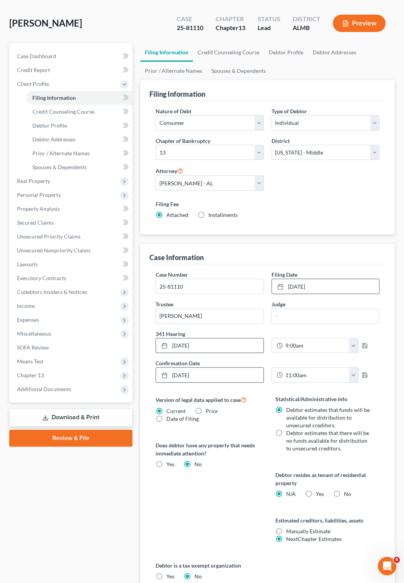
scroll to position [0, 0]
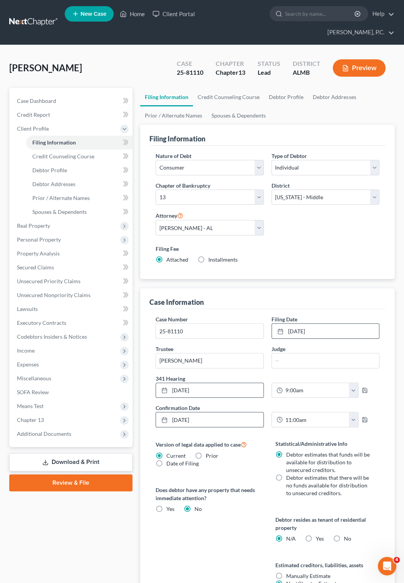
click at [25, 15] on link at bounding box center [33, 22] width 49 height 14
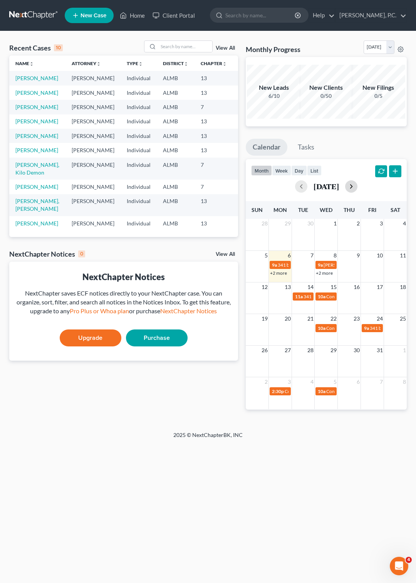
click at [358, 183] on button "button" at bounding box center [351, 186] width 12 height 12
click at [276, 273] on div "2 3 4 5 6 7 8 2:30p Cont 341 [PERSON_NAME] 10a Confirmation Hearing" at bounding box center [326, 267] width 161 height 32
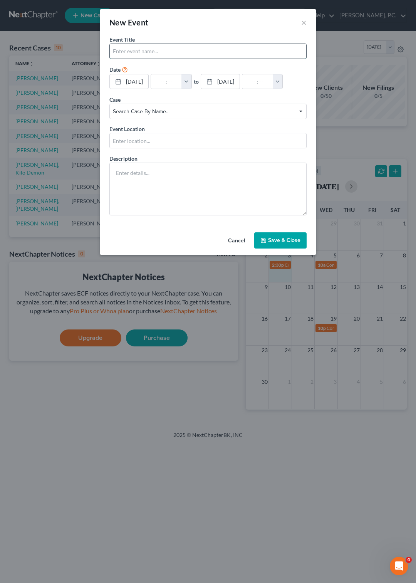
click at [142, 50] on input "text" at bounding box center [208, 51] width 197 height 15
type input "341 by Zoom for [PERSON_NAME]"
click at [192, 81] on button "button" at bounding box center [187, 81] width 10 height 15
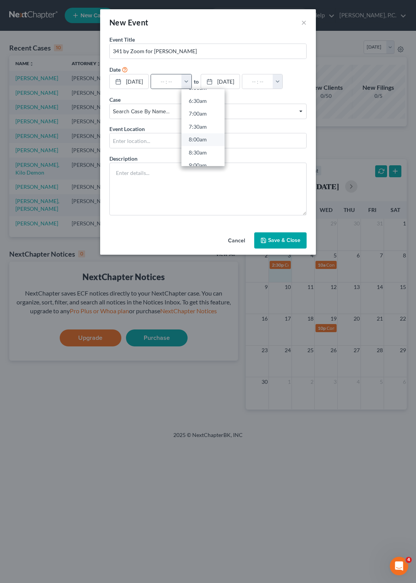
scroll to position [222, 0]
click at [203, 108] on link "9:00am" at bounding box center [203, 109] width 43 height 13
type input "9:00am"
type input "10:00am"
click at [303, 110] on span "Search case by name..." at bounding box center [208, 112] width 190 height 8
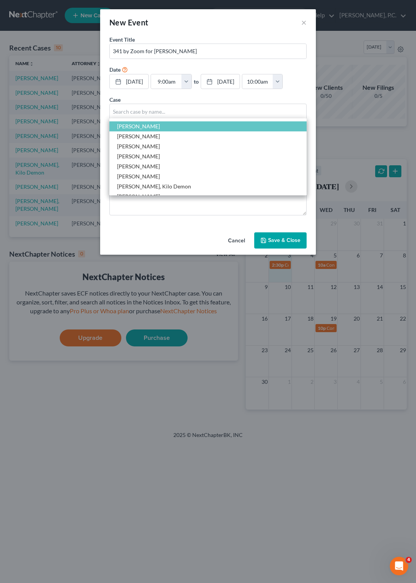
click at [167, 126] on span "[PERSON_NAME]" at bounding box center [207, 126] width 197 height 10
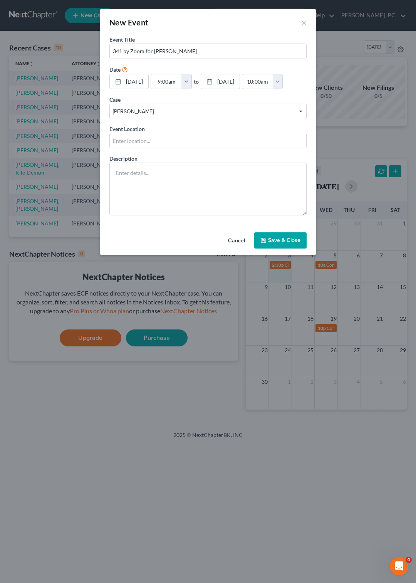
scroll to position [2, 0]
click at [153, 138] on input "text" at bounding box center [208, 140] width 197 height 15
type input "Zoom"
click at [274, 249] on button "Save & Close" at bounding box center [280, 240] width 52 height 16
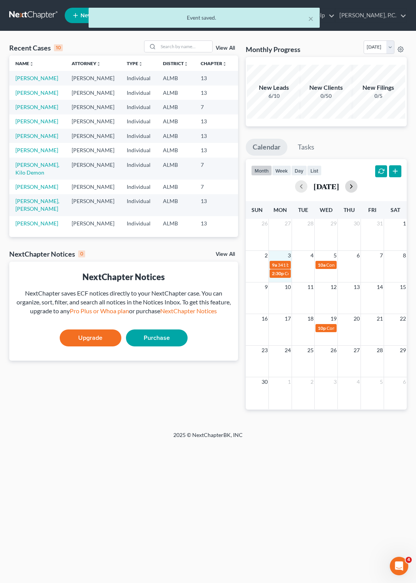
click at [358, 186] on button "button" at bounding box center [351, 186] width 12 height 12
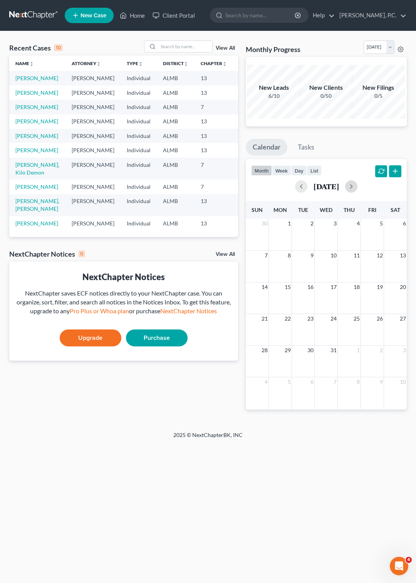
click at [326, 264] on div "7 8 9 10 11 12 13" at bounding box center [326, 267] width 161 height 32
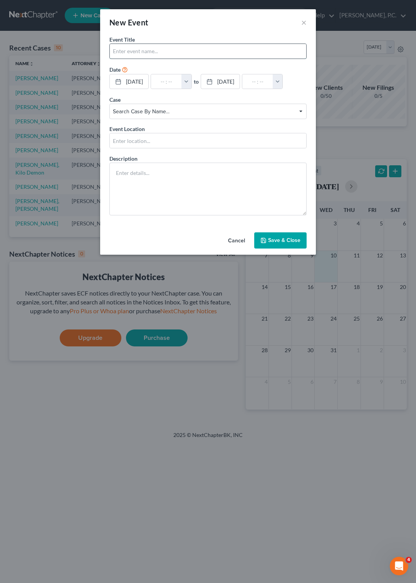
click at [124, 51] on input "text" at bounding box center [208, 51] width 197 height 15
type input "Conmfirmation Amos Brown"
click at [192, 83] on button "button" at bounding box center [187, 81] width 10 height 15
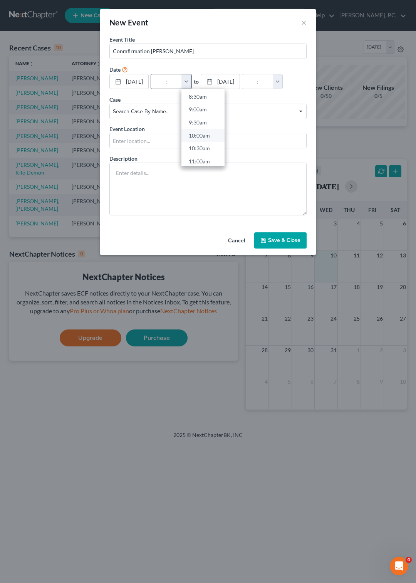
click at [204, 136] on link "10:00am" at bounding box center [203, 135] width 43 height 13
type input "10:00am"
type input "11:00am"
click at [139, 119] on span "Search case by name... Search case by name..." at bounding box center [207, 111] width 197 height 15
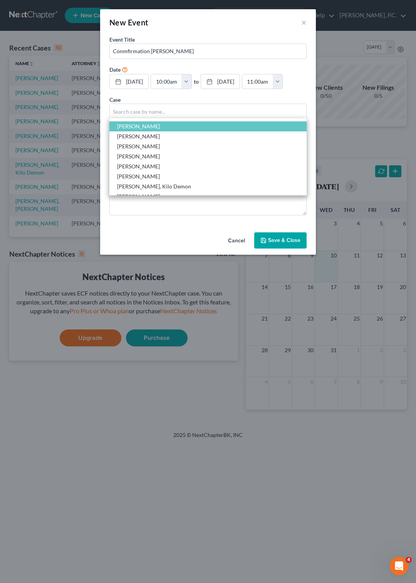
click at [165, 131] on span "[PERSON_NAME]" at bounding box center [207, 126] width 197 height 10
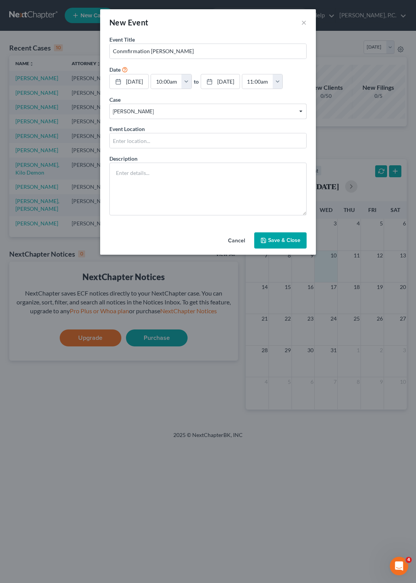
scroll to position [2, 0]
click at [155, 148] on input "text" at bounding box center [208, 140] width 197 height 15
type input "OPelika"
click at [264, 244] on icon "button" at bounding box center [264, 240] width 6 height 6
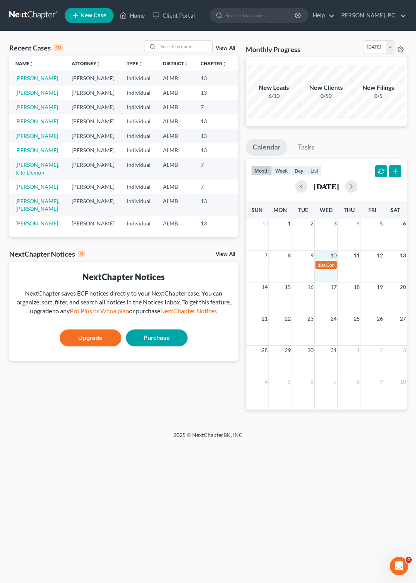
click at [28, 14] on link at bounding box center [33, 15] width 49 height 14
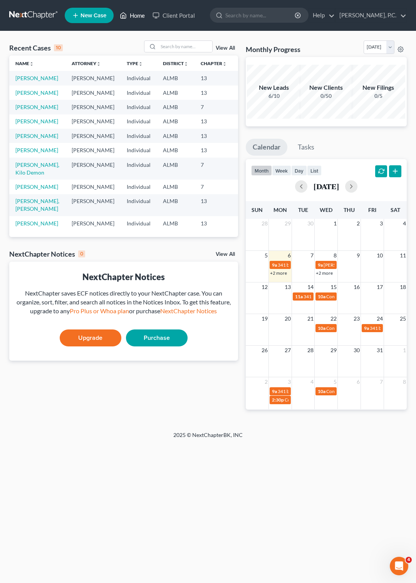
click at [133, 14] on link "Home" at bounding box center [132, 15] width 33 height 14
click at [23, 64] on link "Name unfold_more expand_more expand_less" at bounding box center [24, 64] width 19 height 6
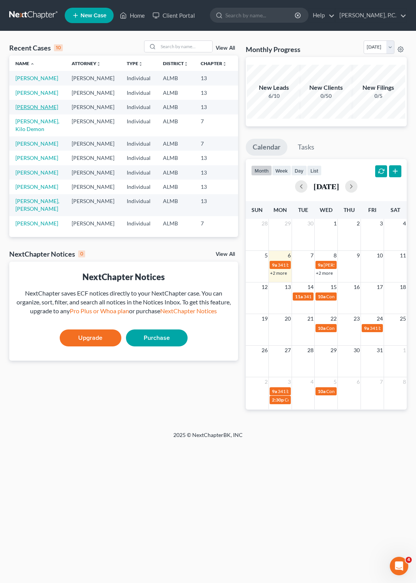
click at [21, 110] on link "[PERSON_NAME]" at bounding box center [36, 107] width 43 height 7
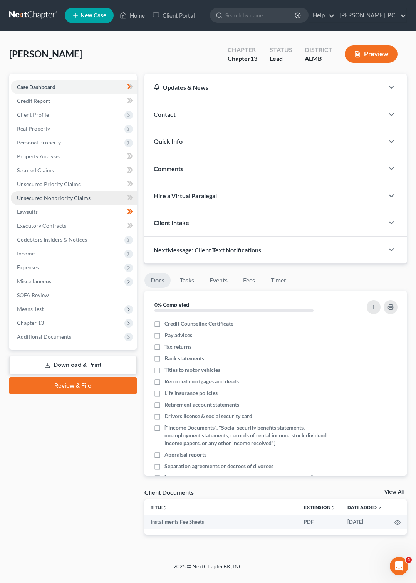
click at [66, 194] on link "Unsecured Nonpriority Claims" at bounding box center [74, 198] width 126 height 14
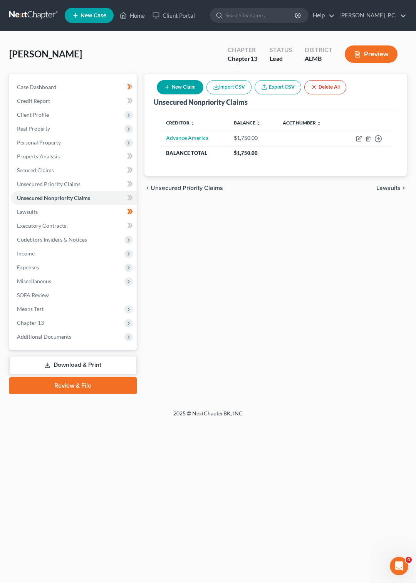
click at [360, 55] on icon "button" at bounding box center [357, 54] width 7 height 7
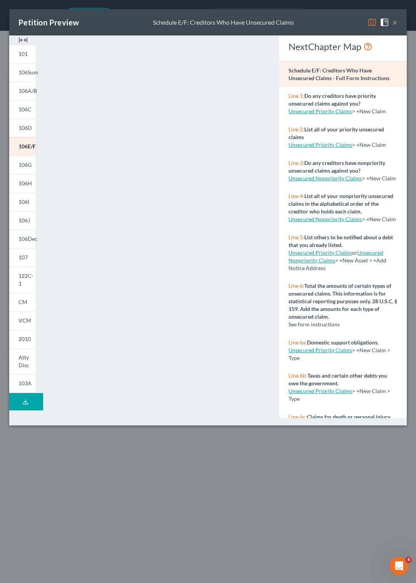
click at [27, 399] on icon at bounding box center [25, 402] width 6 height 6
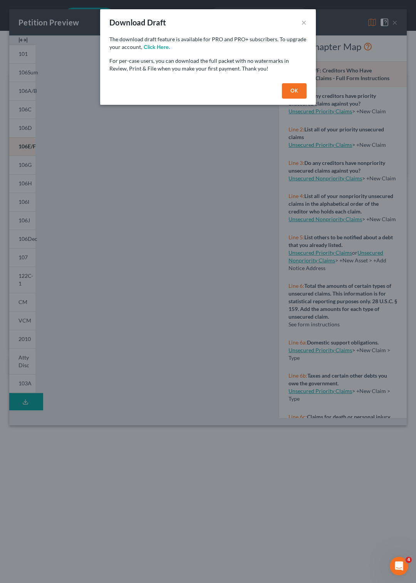
click at [292, 88] on button "OK" at bounding box center [294, 90] width 25 height 15
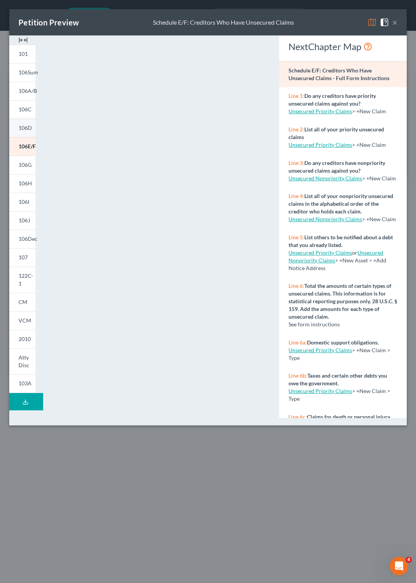
click at [23, 129] on span "106D" at bounding box center [25, 127] width 13 height 7
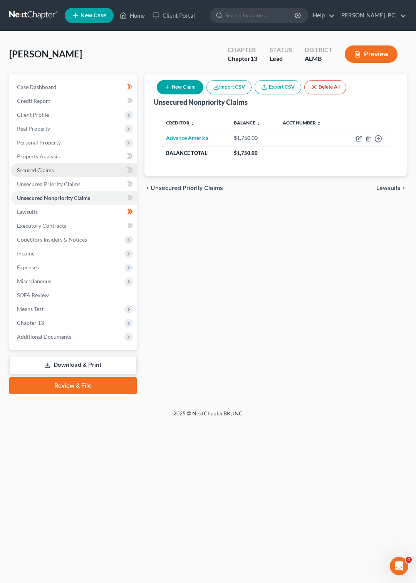
click at [39, 169] on span "Secured Claims" at bounding box center [35, 170] width 37 height 7
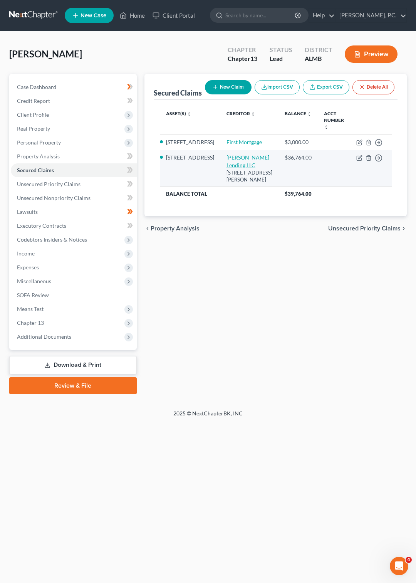
click at [237, 168] on link "[PERSON_NAME] Lending LLC" at bounding box center [248, 161] width 43 height 14
select select "0"
select select "2"
select select "0"
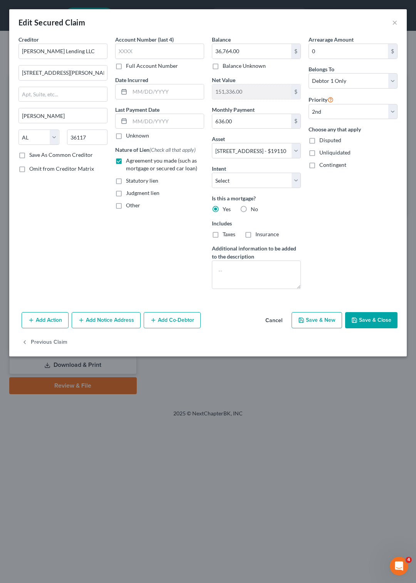
click at [97, 328] on button "Add Notice Address" at bounding box center [106, 320] width 69 height 16
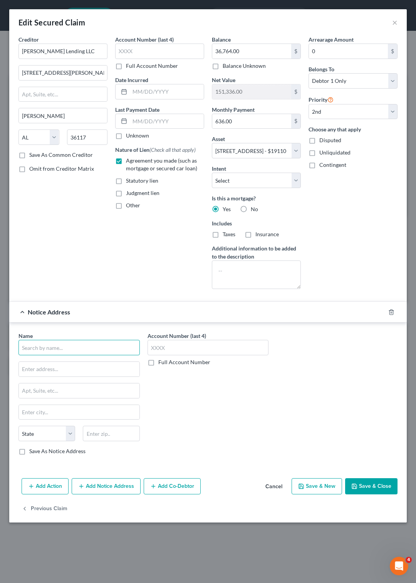
click at [63, 355] on input "text" at bounding box center [79, 347] width 121 height 15
type input "[PERSON_NAME]"
type input "for [PERSON_NAME] Lending LLC"
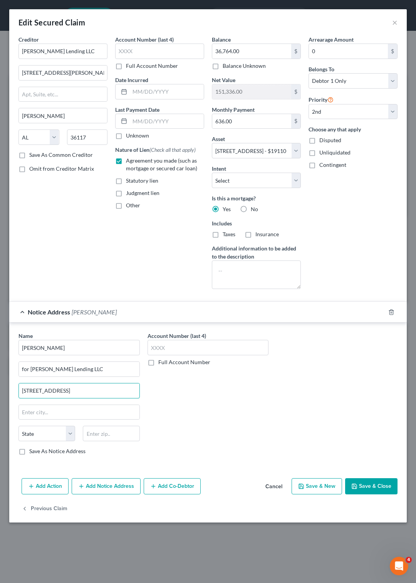
type input "[STREET_ADDRESS]"
type input "[PERSON_NAME]"
select select "0"
type input "36104"
click at [368, 494] on button "Save & Close" at bounding box center [371, 486] width 52 height 16
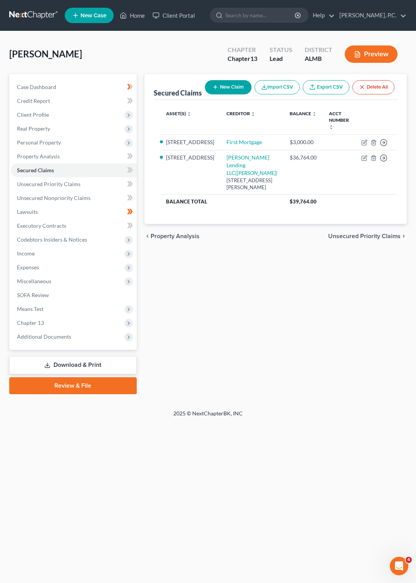
click at [247, 289] on div "Secured Claims New Claim Import CSV Export CSV Delete All Asset(s) expand_more …" at bounding box center [276, 234] width 270 height 320
click at [31, 84] on span "Case Dashboard" at bounding box center [36, 87] width 39 height 7
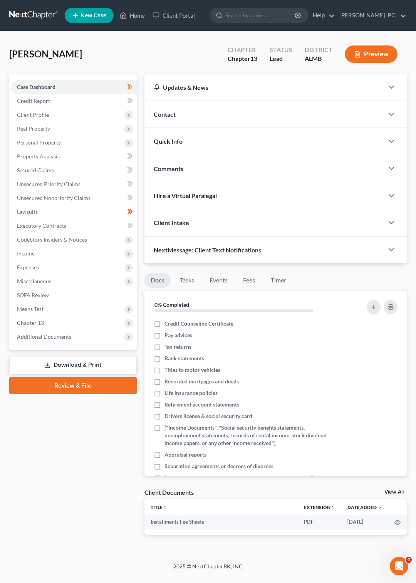
click at [84, 363] on link "Download & Print" at bounding box center [73, 365] width 128 height 18
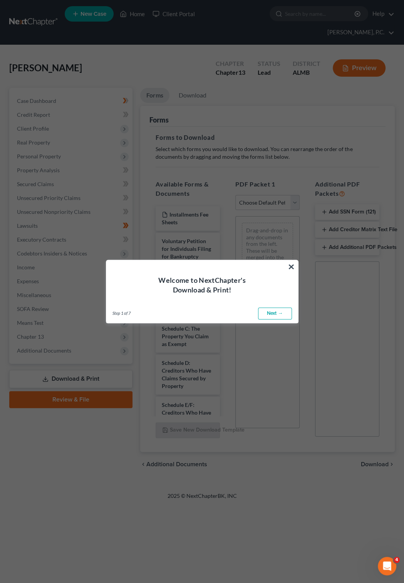
click at [267, 314] on link "Next →" at bounding box center [275, 314] width 34 height 12
select select "0"
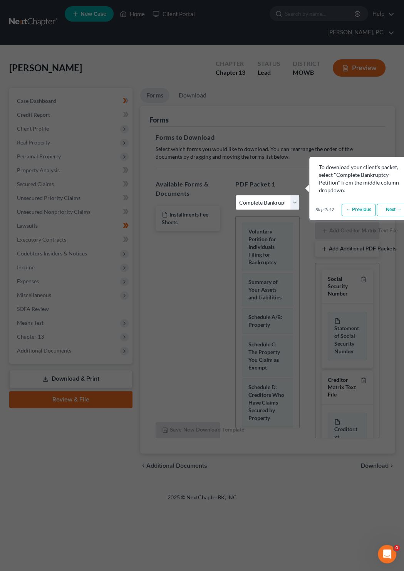
click at [358, 208] on link "← Previous" at bounding box center [359, 210] width 34 height 12
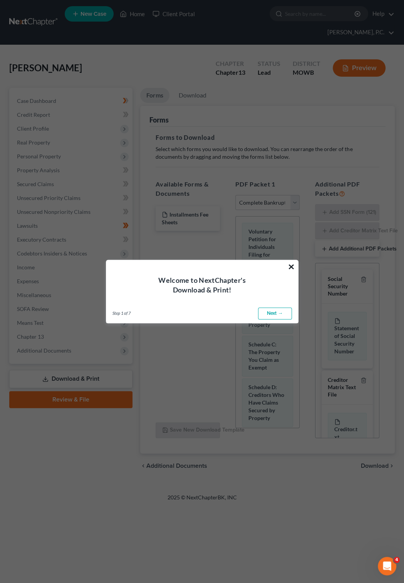
click at [289, 266] on button "×" at bounding box center [291, 267] width 7 height 12
